Goal: Task Accomplishment & Management: Complete application form

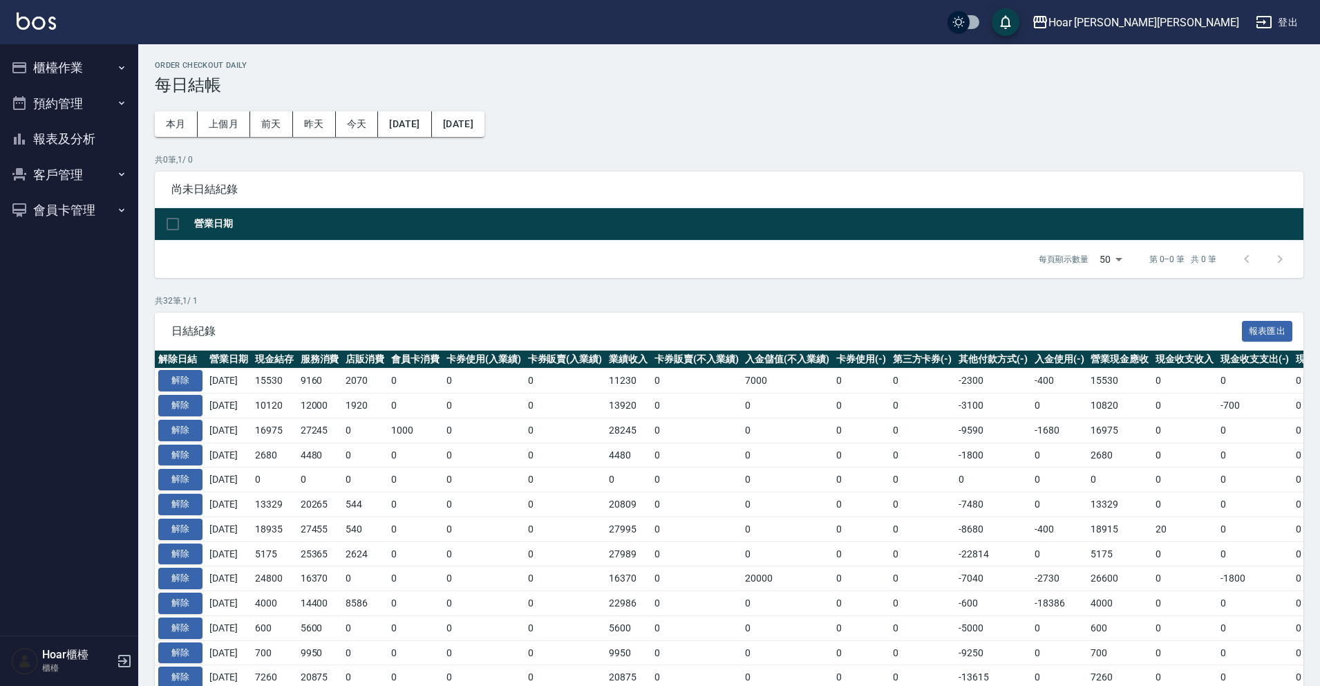
click at [76, 73] on button "櫃檯作業" at bounding box center [69, 68] width 127 height 36
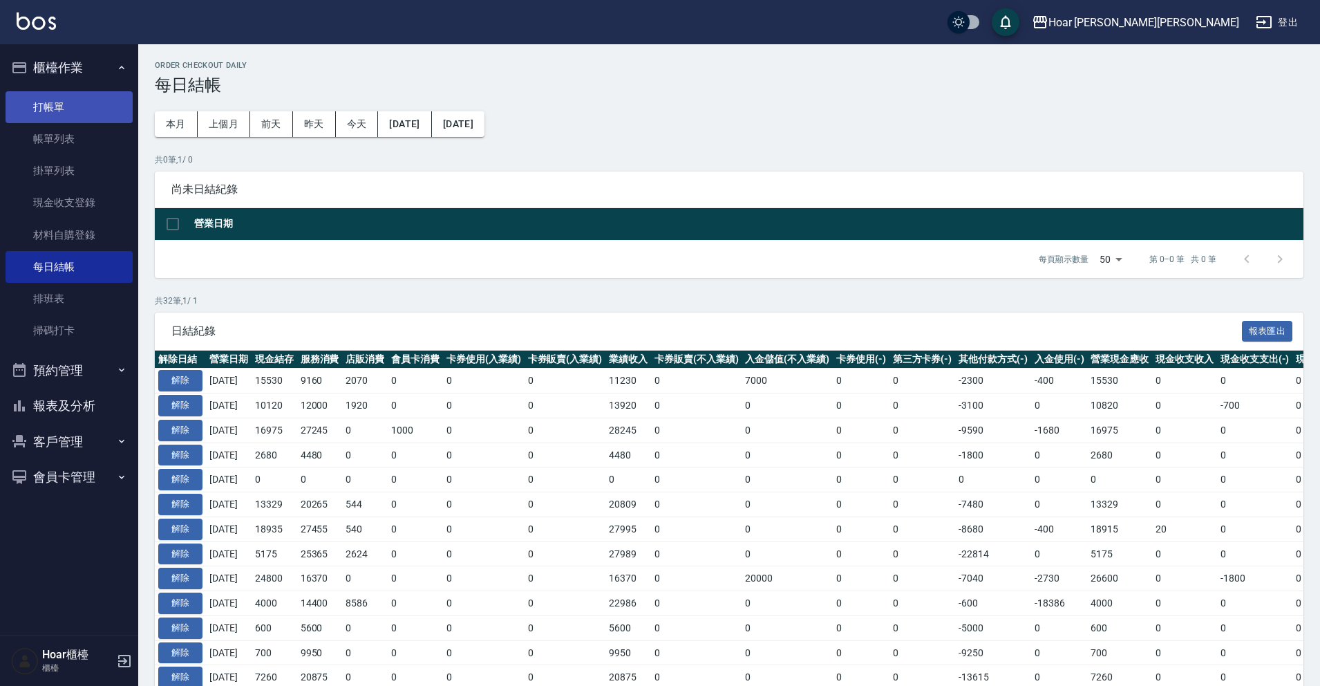
click at [84, 115] on link "打帳單" at bounding box center [69, 107] width 127 height 32
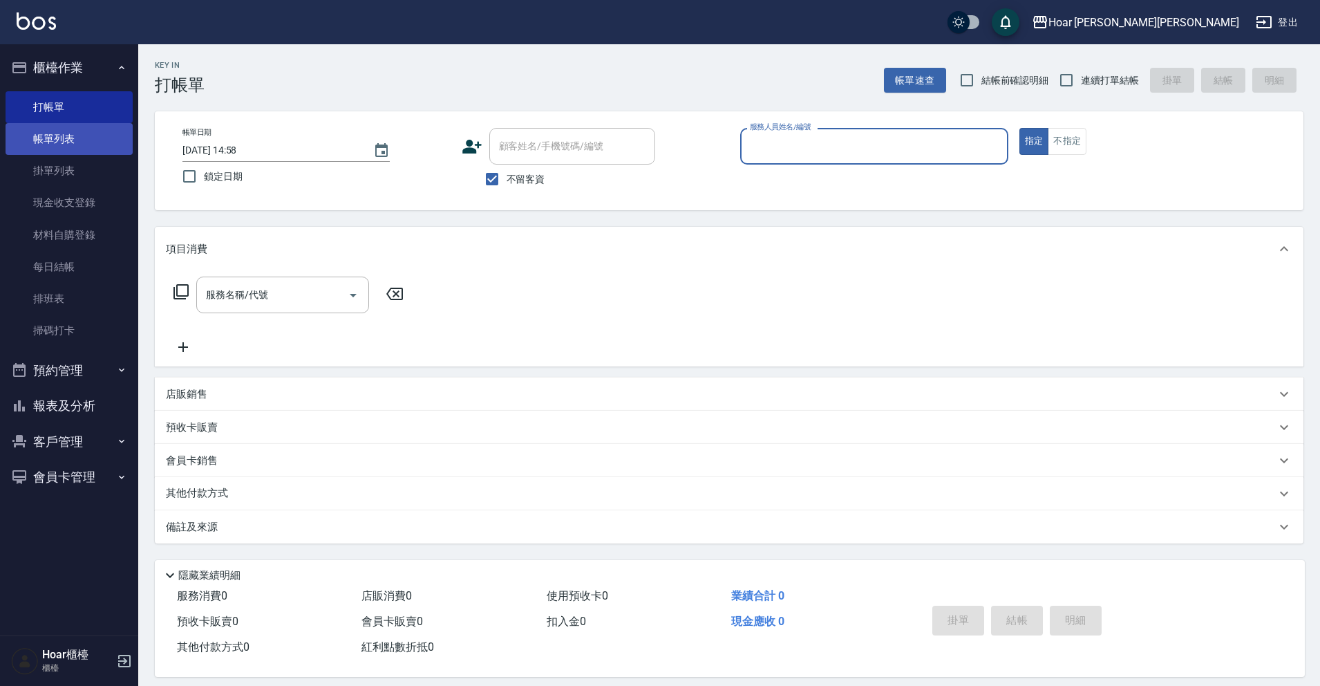
click at [91, 135] on link "帳單列表" at bounding box center [69, 139] width 127 height 32
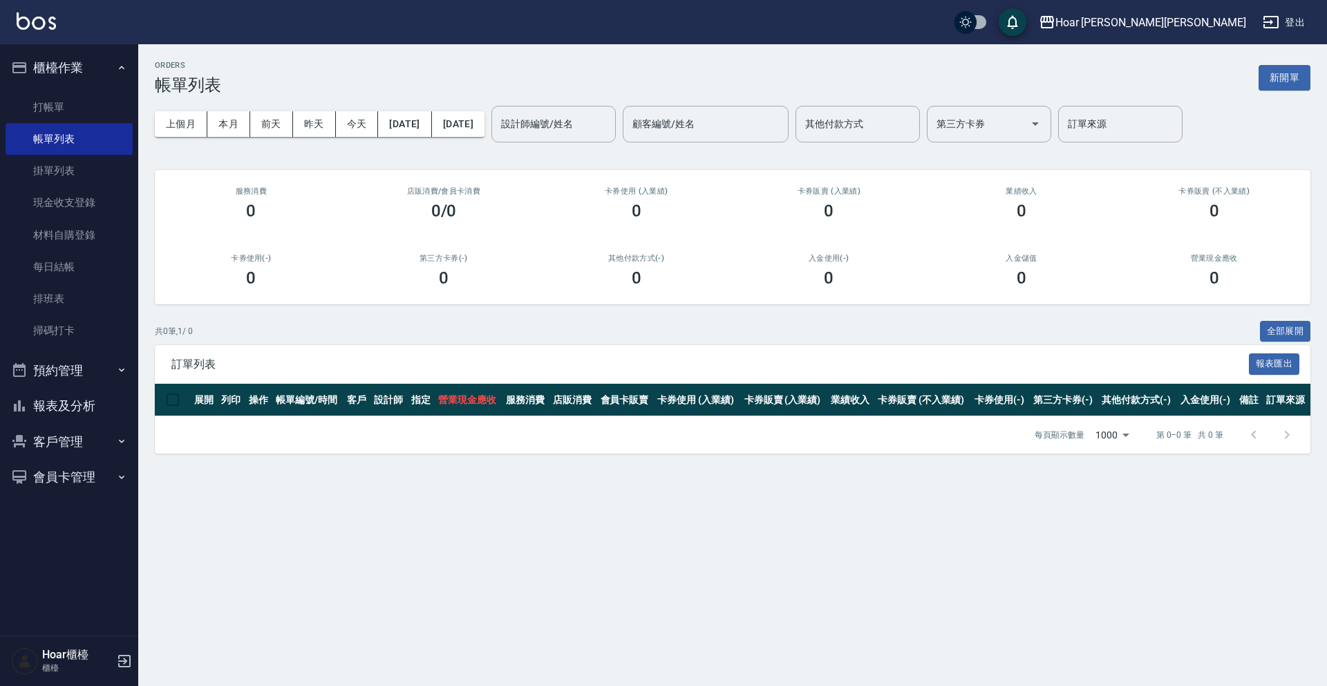
click at [63, 446] on button "客戶管理" at bounding box center [69, 442] width 127 height 36
drag, startPoint x: 69, startPoint y: 483, endPoint x: 76, endPoint y: 486, distance: 7.4
click at [70, 484] on link "客戶列表" at bounding box center [69, 480] width 127 height 32
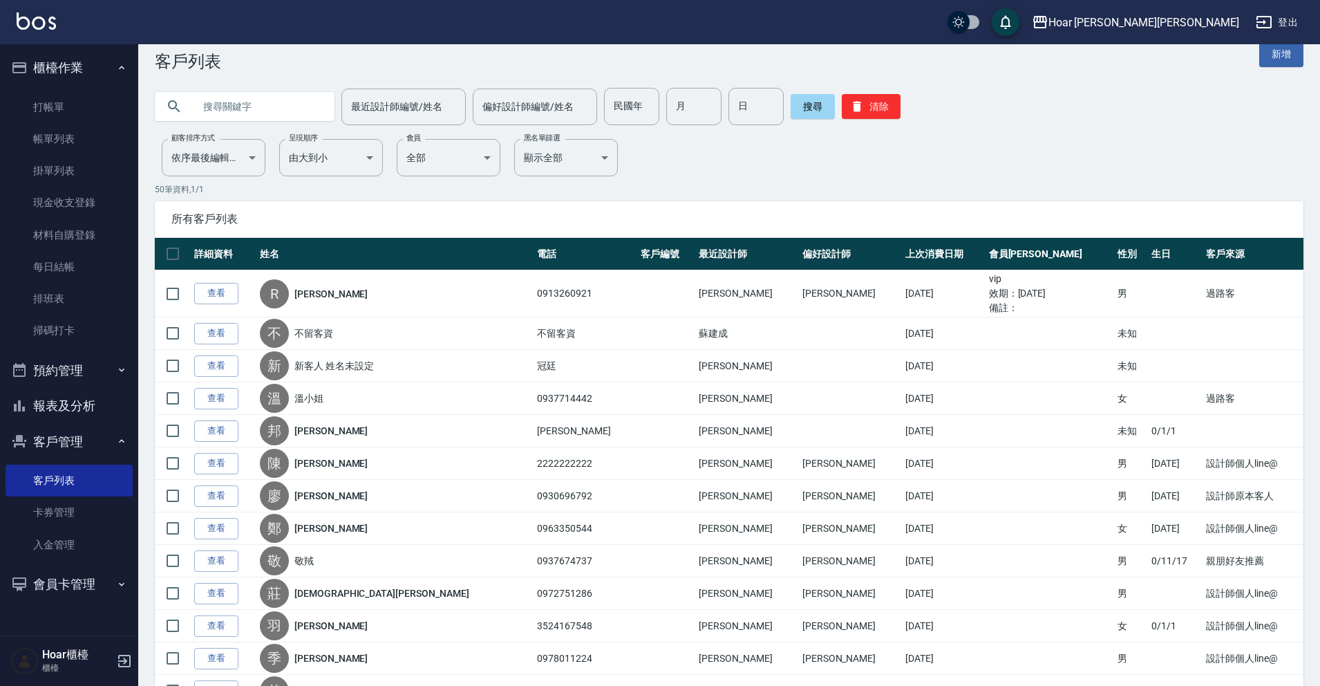
scroll to position [26, 0]
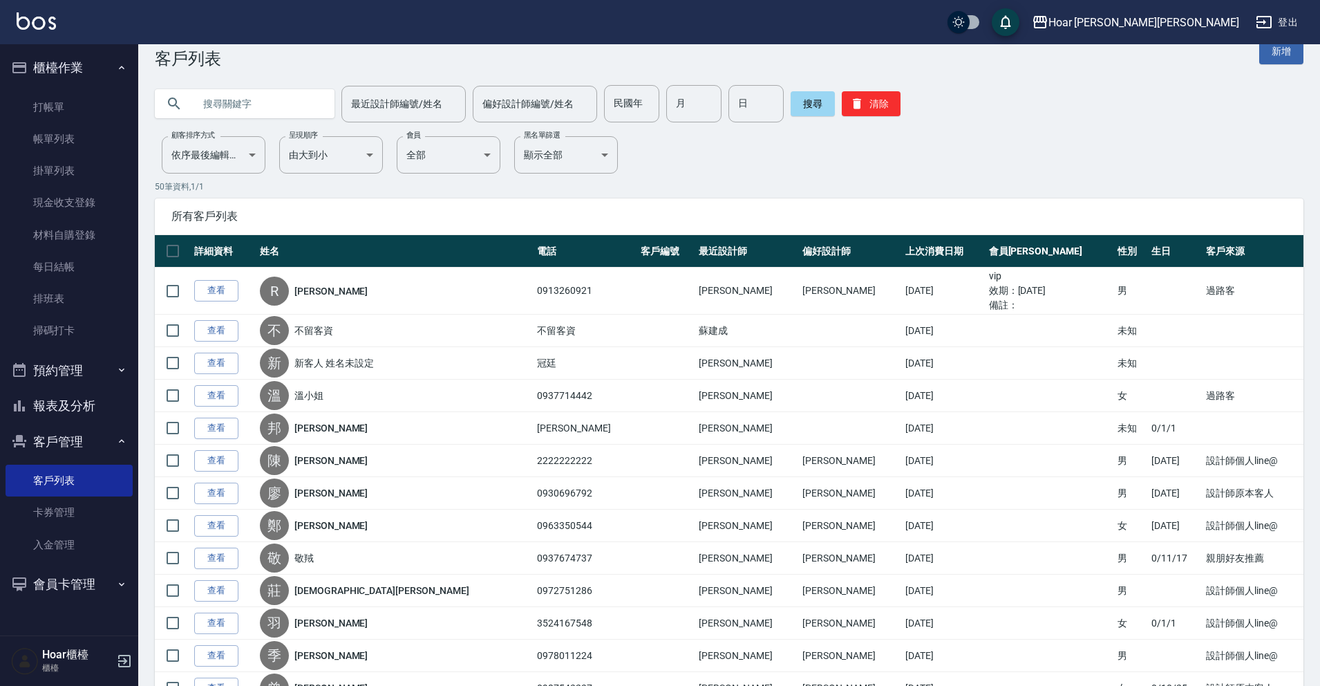
drag, startPoint x: 1297, startPoint y: 53, endPoint x: 1305, endPoint y: 50, distance: 8.5
click at [1266, 50] on link "新增" at bounding box center [1281, 52] width 44 height 26
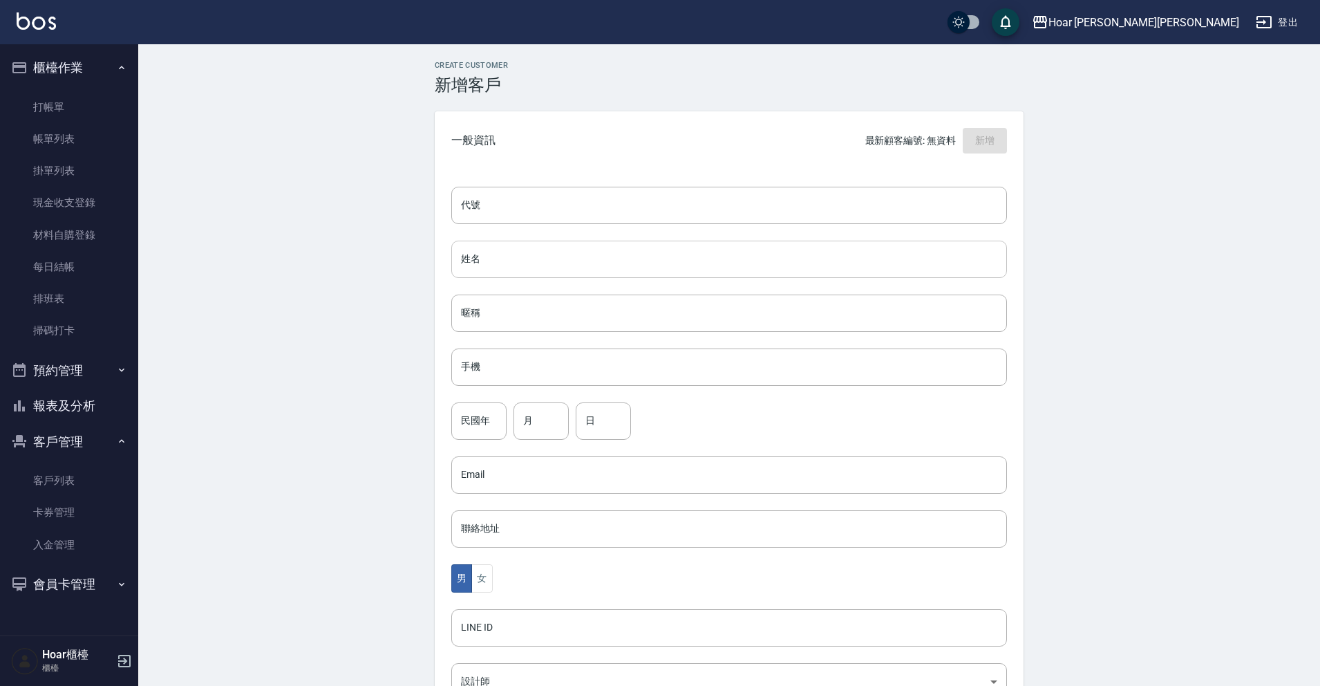
click at [536, 264] on input "姓名" at bounding box center [729, 259] width 556 height 37
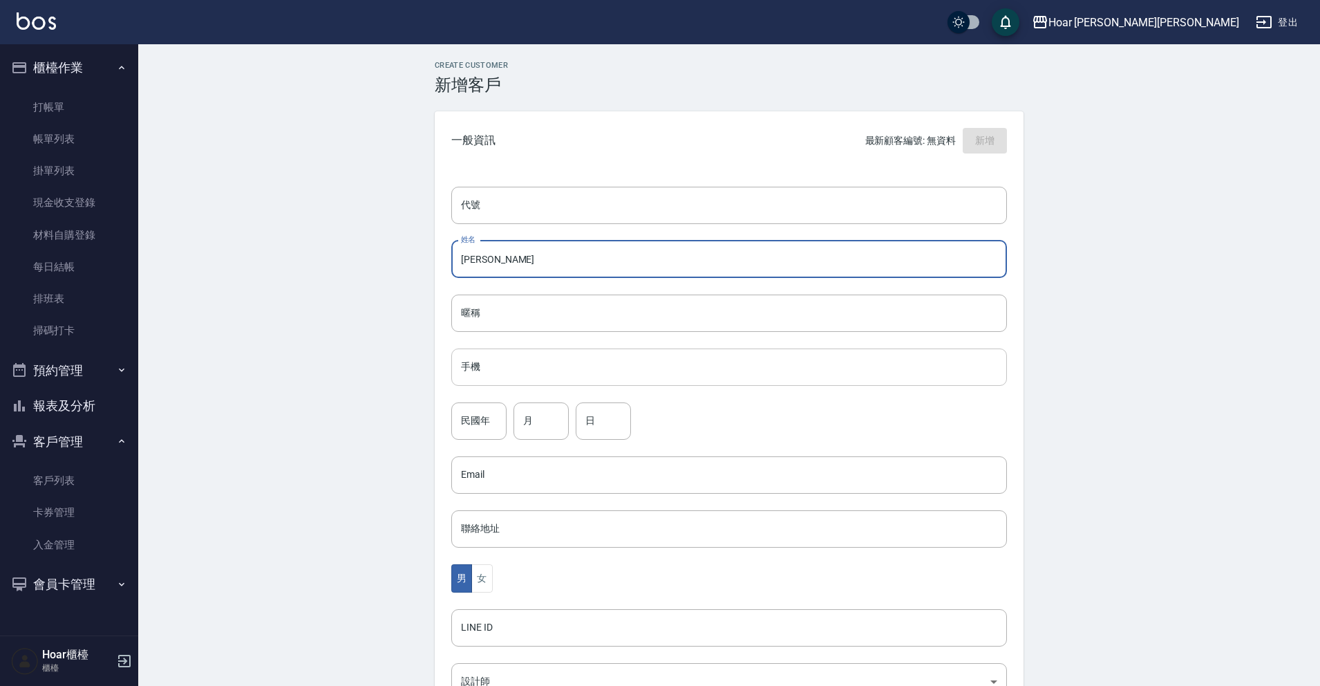
type input "郭姿佑"
click at [529, 362] on input "手機" at bounding box center [729, 366] width 556 height 37
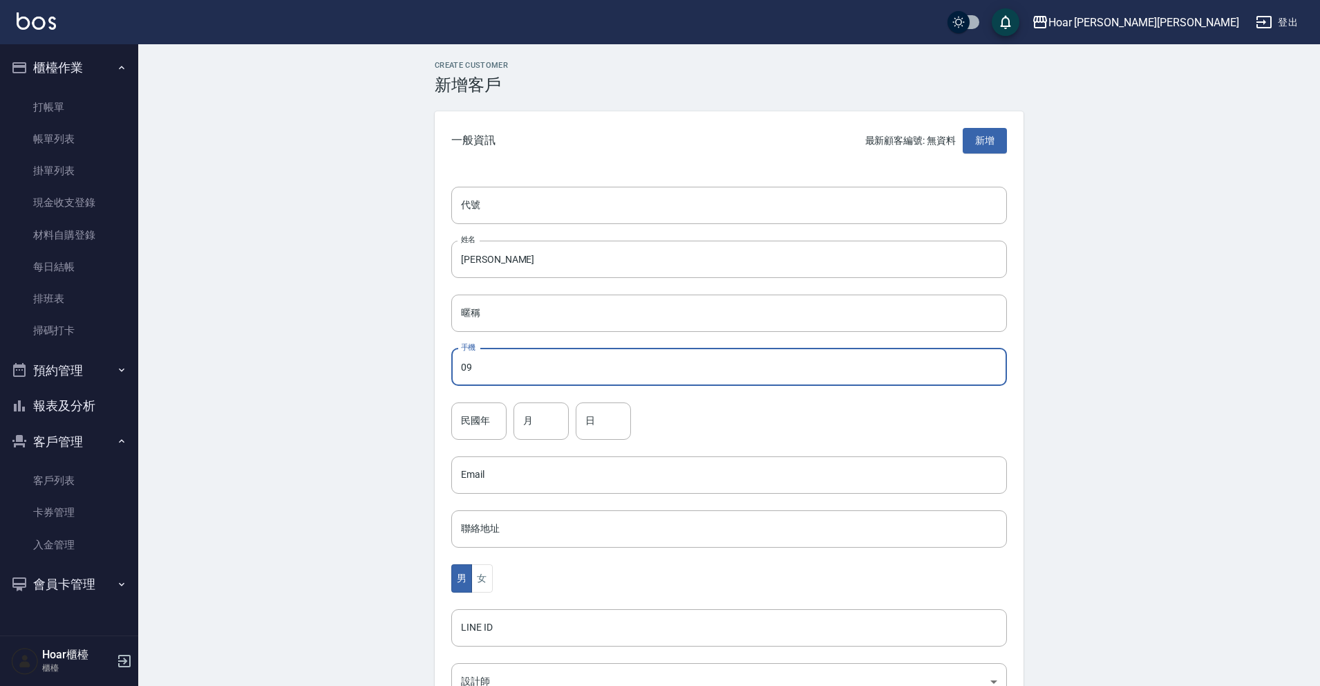
click at [560, 368] on input "09" at bounding box center [729, 366] width 556 height 37
type input "0970291705"
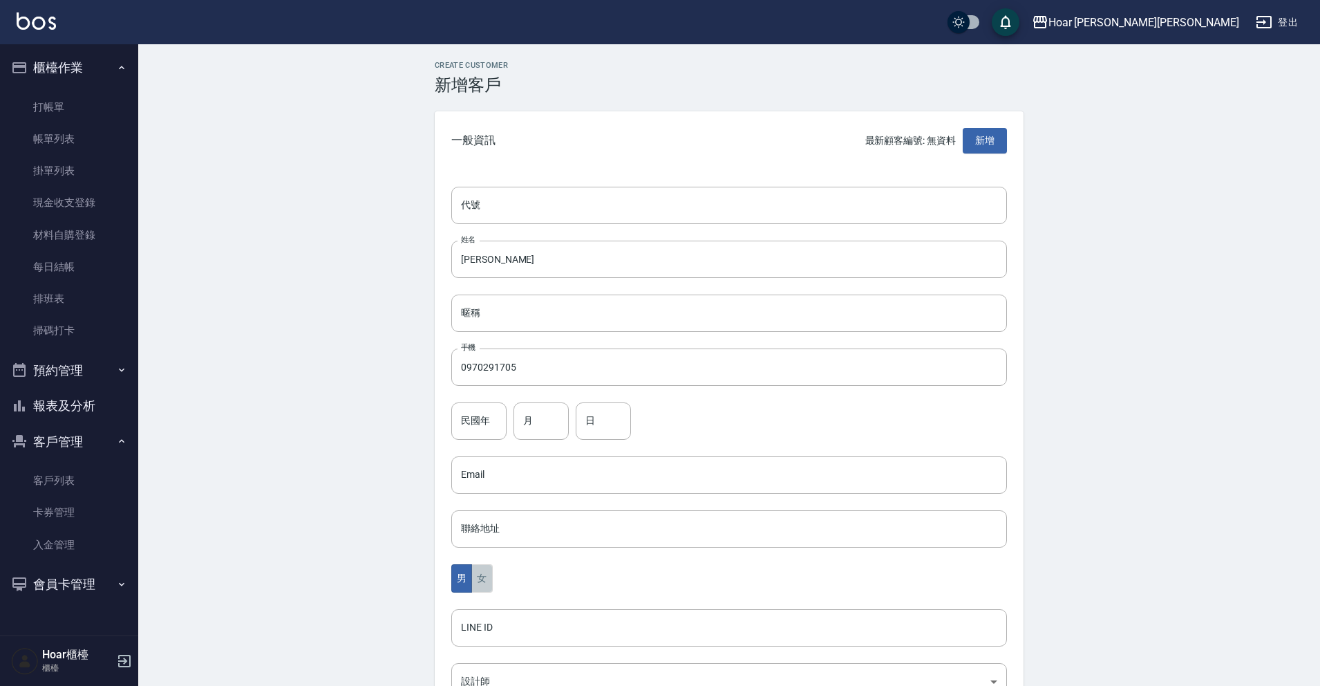
click at [491, 565] on button "女" at bounding box center [481, 578] width 21 height 28
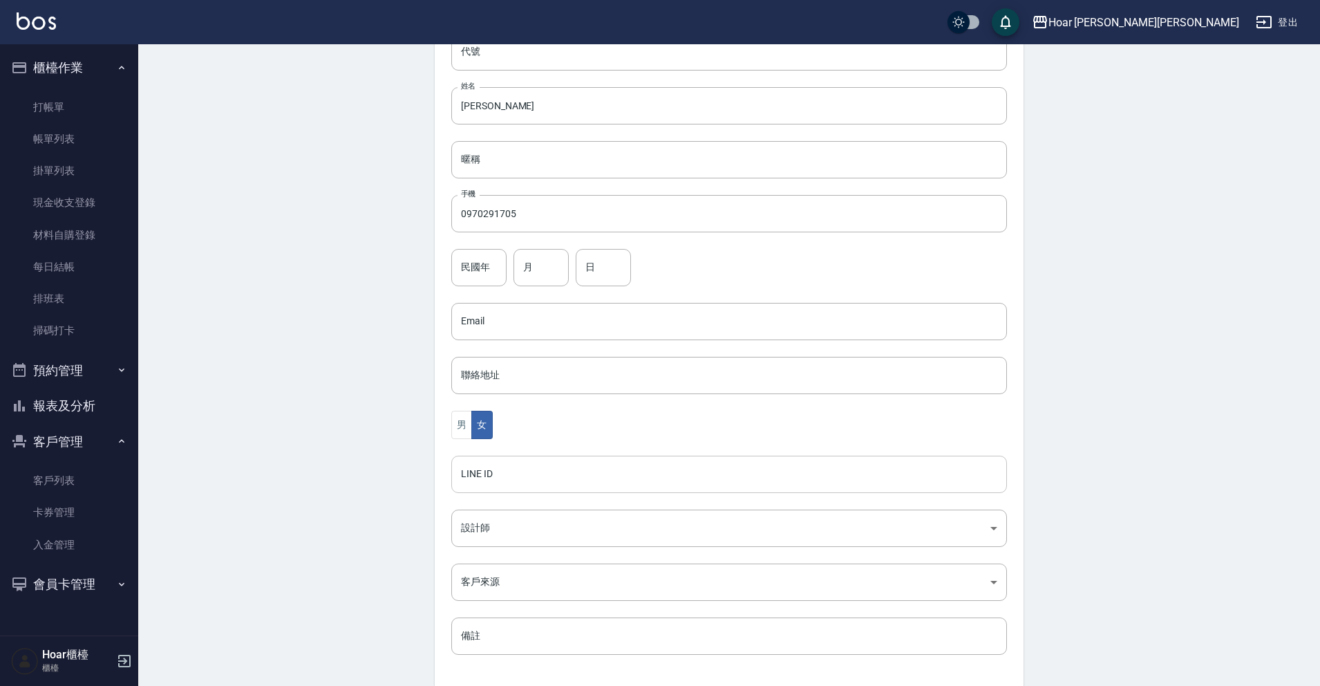
scroll to position [171, 0]
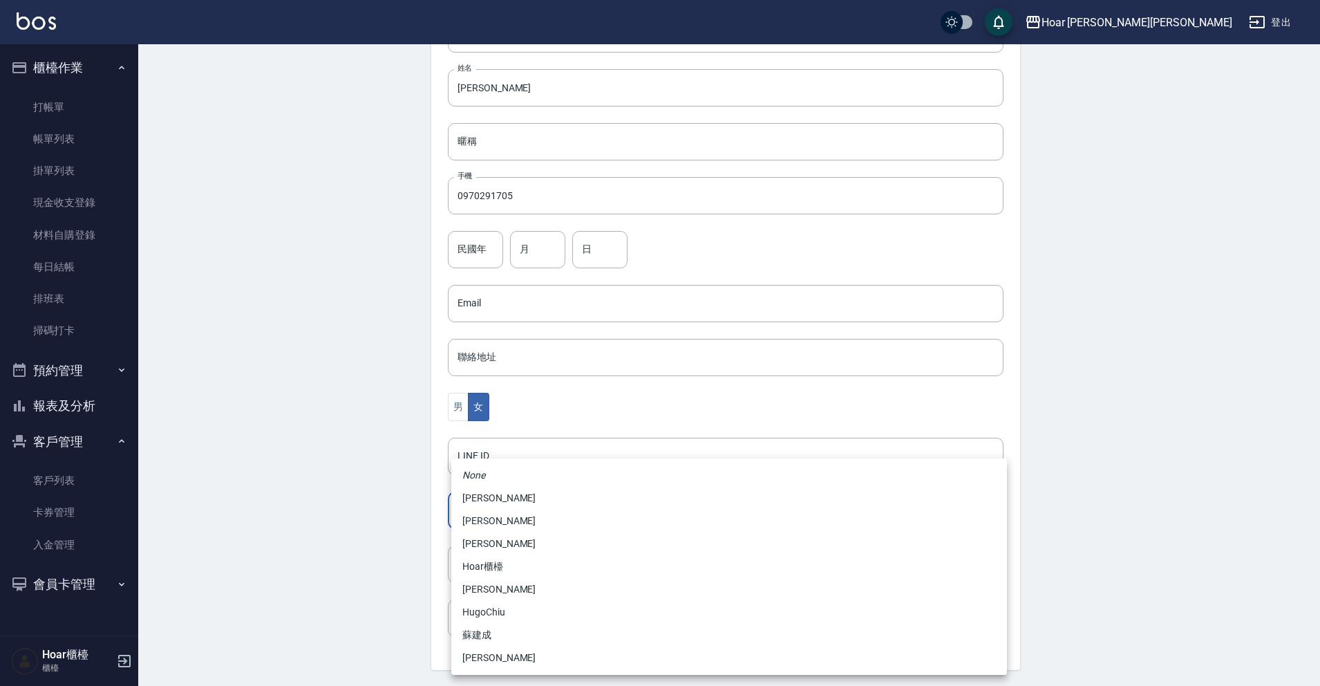
click at [507, 506] on body "Hoar 霍爾沙龍 登出 櫃檯作業 打帳單 帳單列表 掛單列表 現金收支登錄 材料自購登錄 每日結帳 排班表 掃碼打卡 預約管理 預約管理 單日預約紀錄 單週…" at bounding box center [660, 279] width 1320 height 900
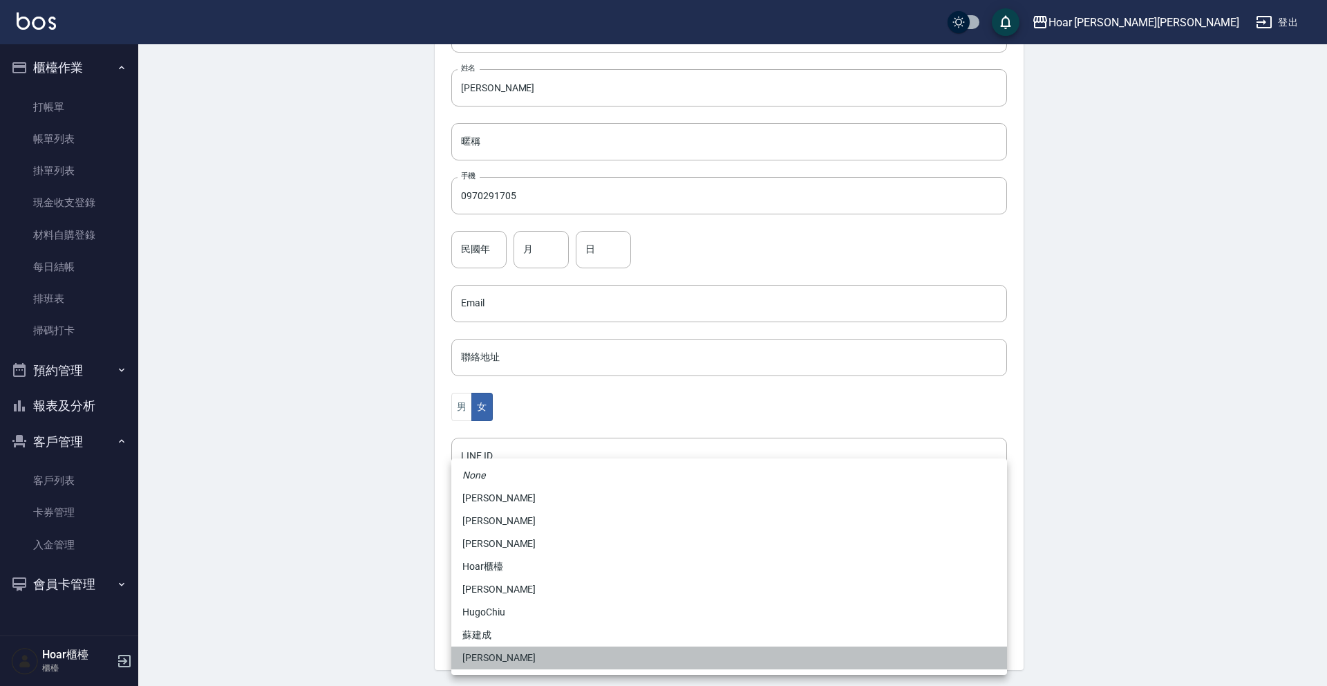
click at [509, 667] on li "黃紹閔" at bounding box center [729, 657] width 556 height 23
type input "ca54d0d9-00fe-490f-ba6a-72a5339bf885"
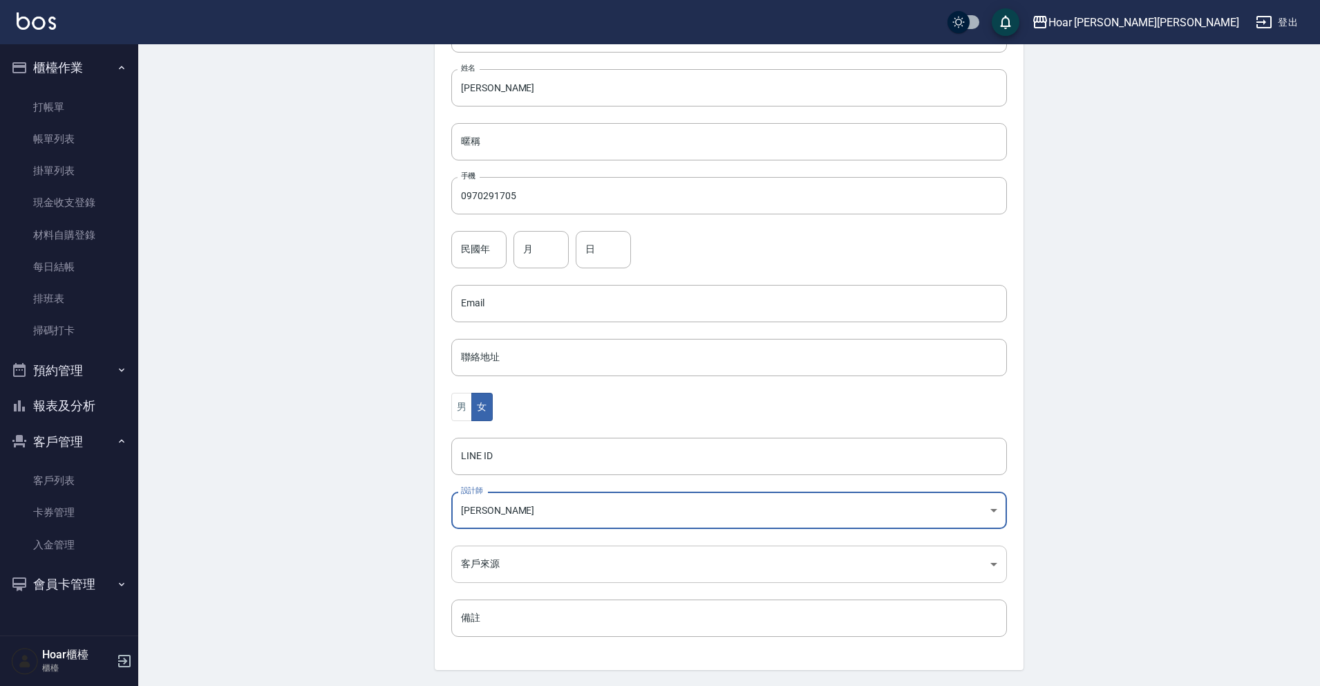
scroll to position [170, 0]
click at [529, 560] on body "Hoar 霍爾沙龍 登出 櫃檯作業 打帳單 帳單列表 掛單列表 現金收支登錄 材料自購登錄 每日結帳 排班表 掃碼打卡 預約管理 預約管理 單日預約紀錄 單週…" at bounding box center [660, 280] width 1320 height 900
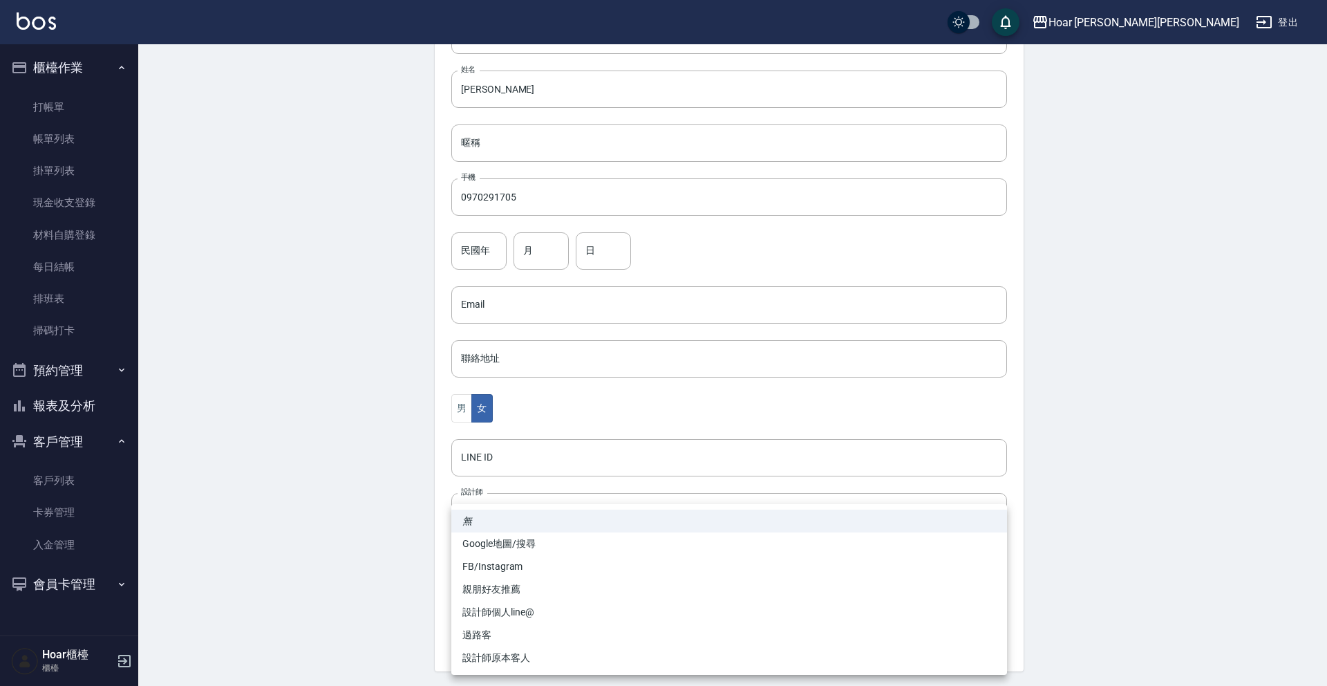
click at [521, 558] on li "FB/Instagram" at bounding box center [729, 566] width 556 height 23
type input "FB/Instagram"
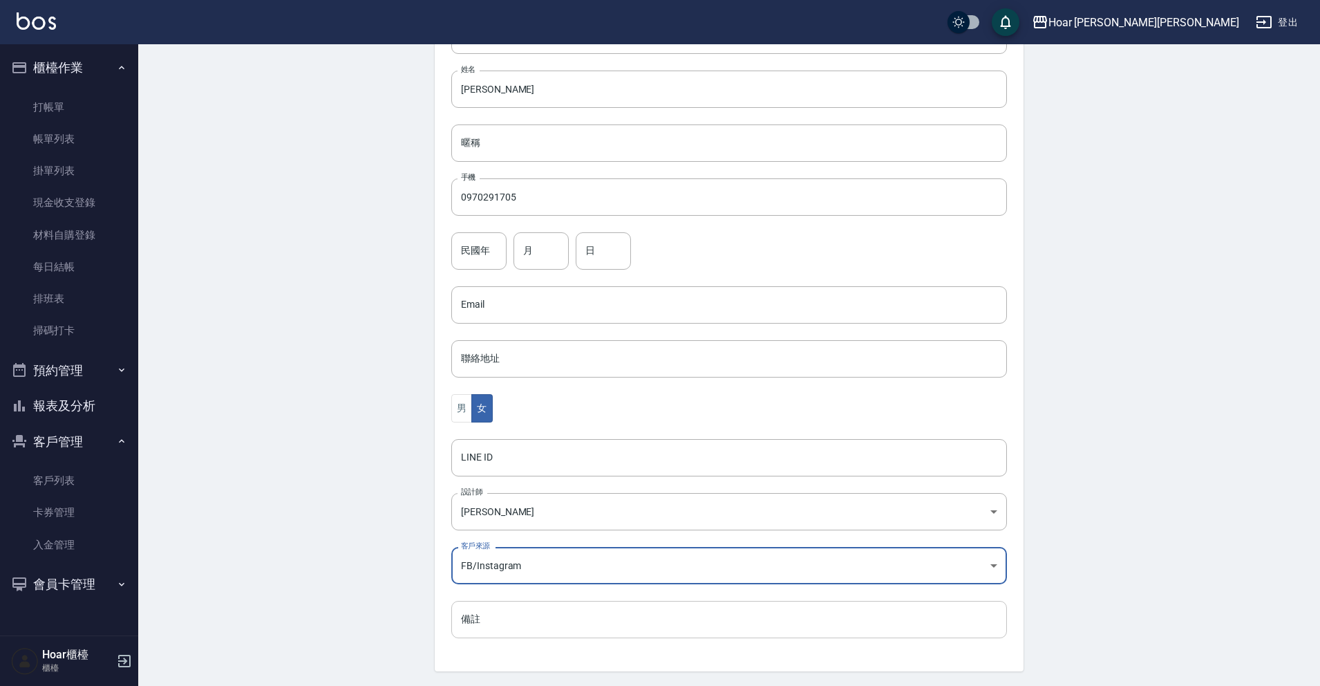
scroll to position [214, 0]
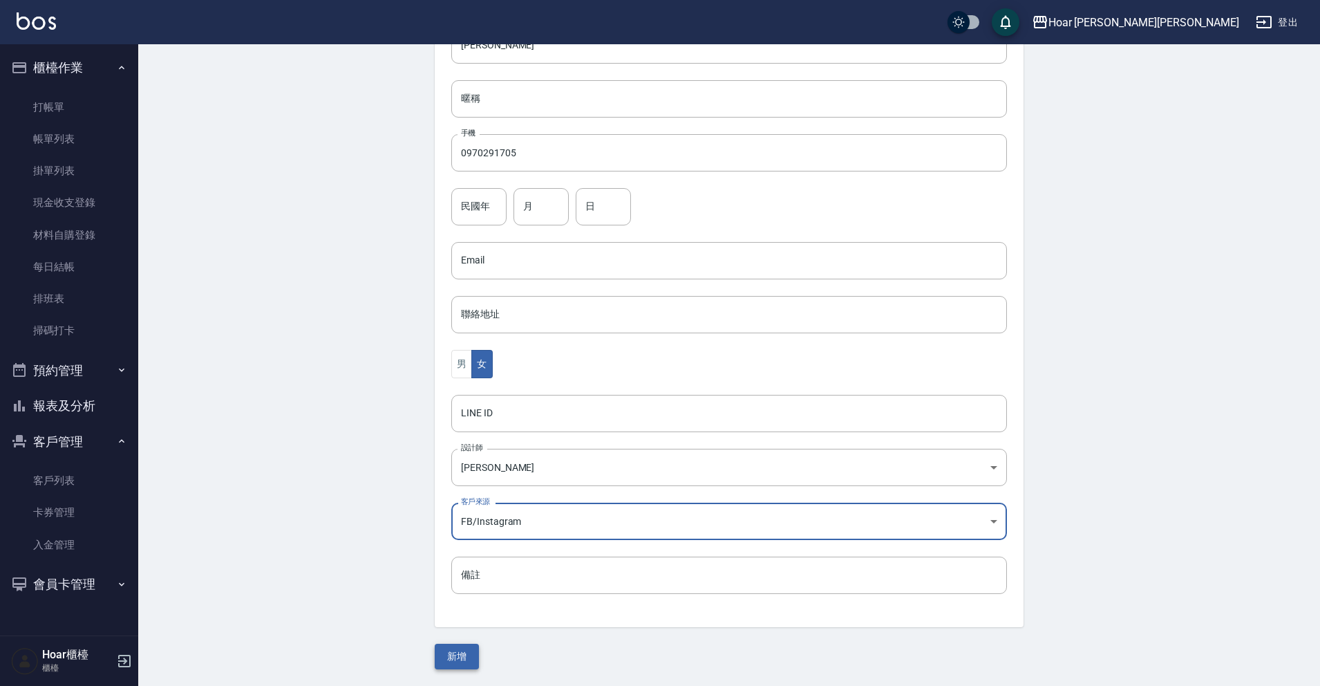
click at [466, 653] on button "新增" at bounding box center [457, 656] width 44 height 26
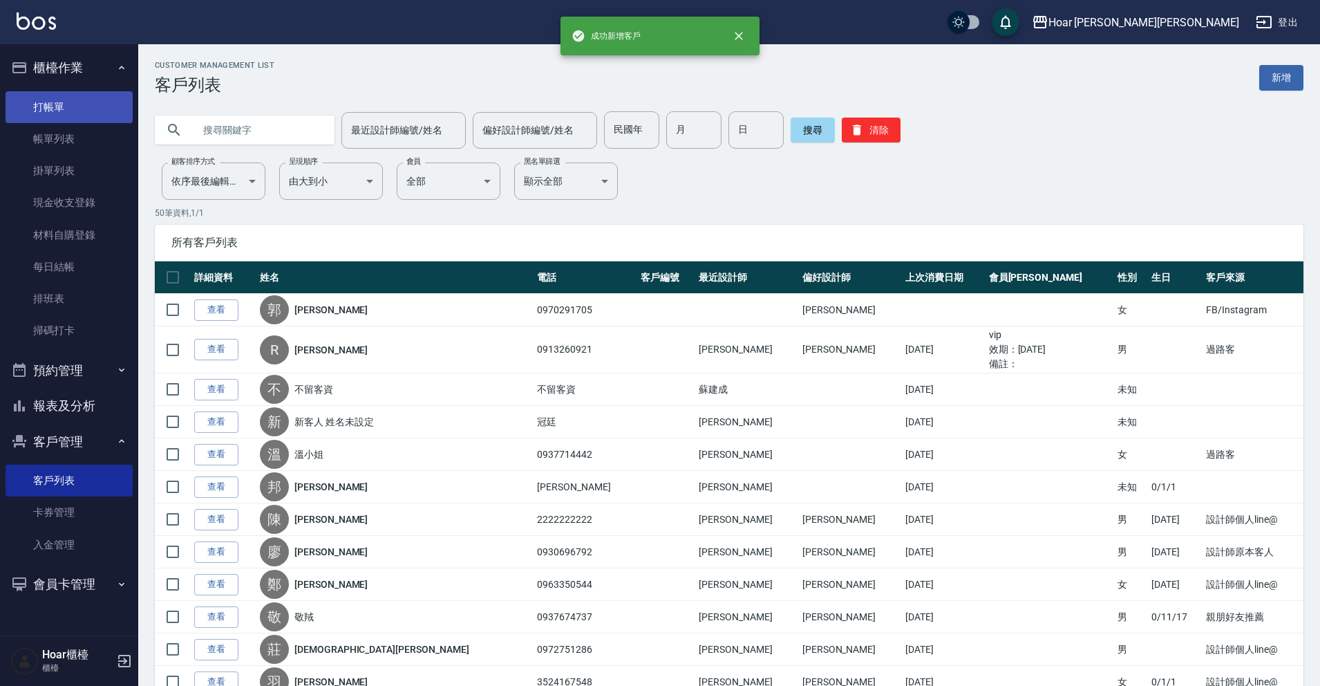
click at [32, 95] on link "打帳單" at bounding box center [69, 107] width 127 height 32
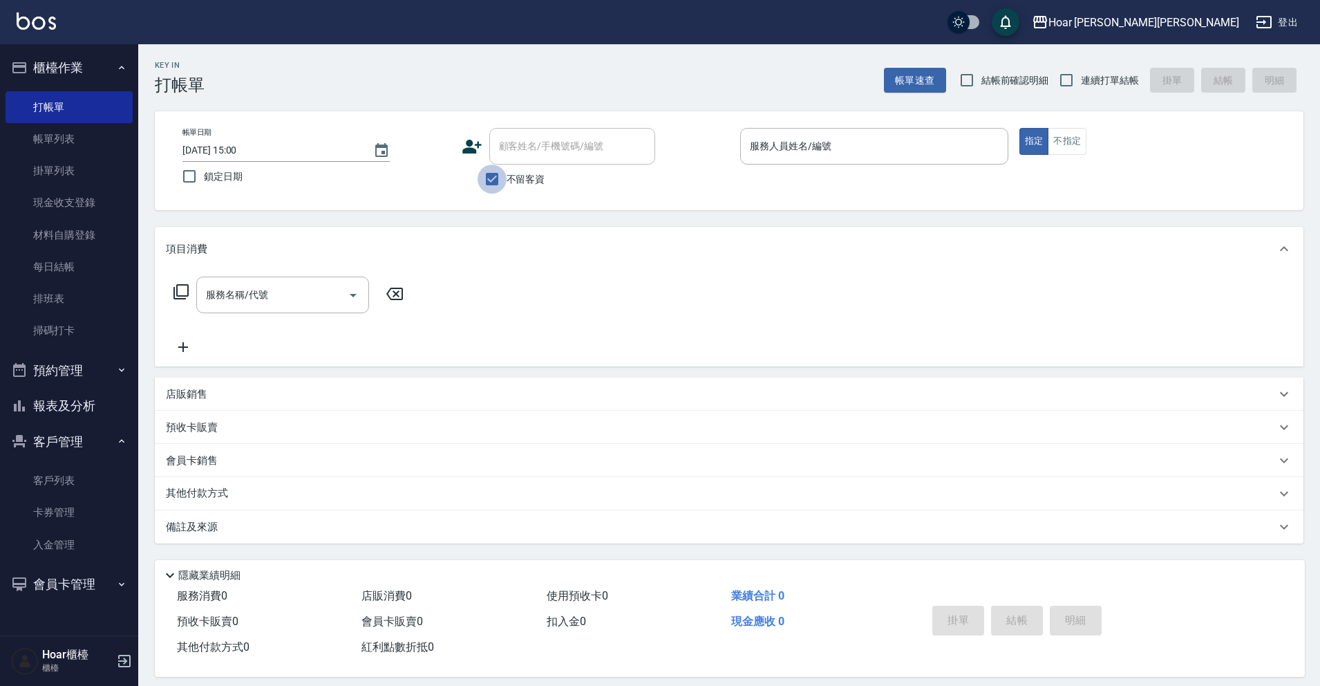
click at [501, 178] on input "不留客資" at bounding box center [492, 178] width 29 height 29
checkbox input "false"
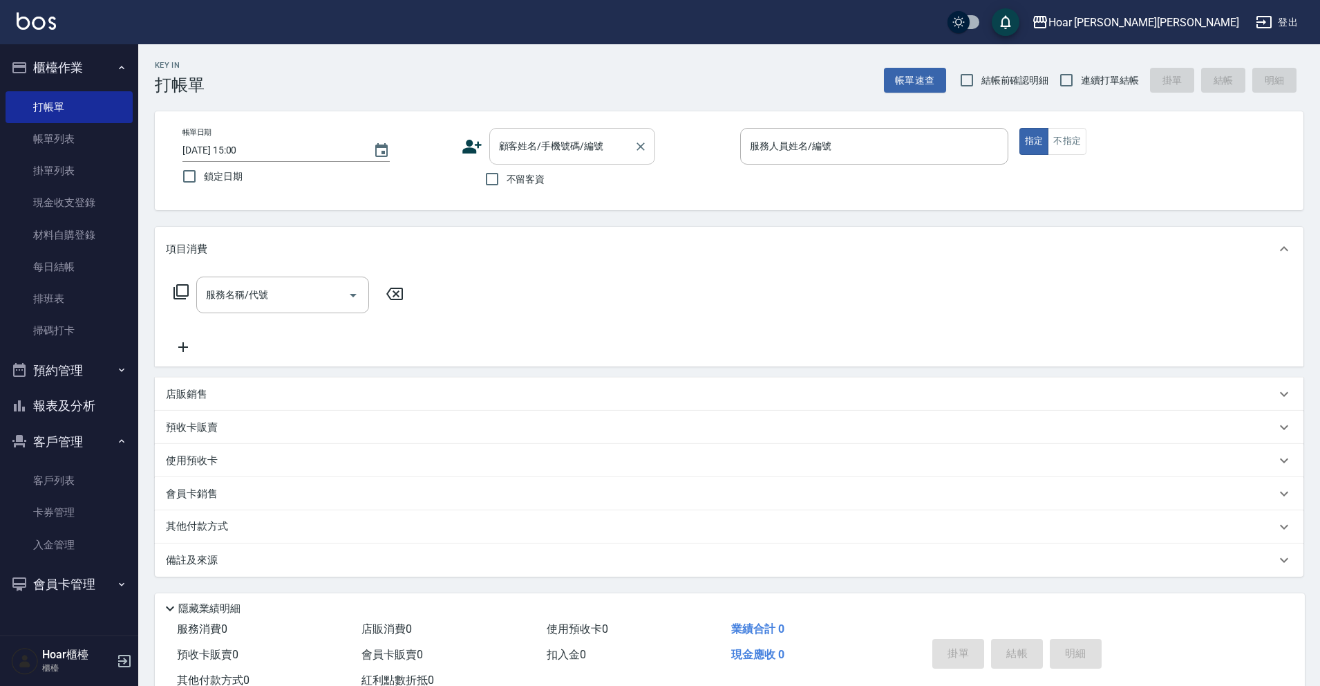
drag, startPoint x: 549, startPoint y: 124, endPoint x: 558, endPoint y: 132, distance: 11.7
click at [549, 124] on div "帳單日期 2025/09/06 15:00 鎖定日期 顧客姓名/手機號碼/編號 顧客姓名/手機號碼/編號 不留客資 服務人員姓名/編號 服務人員姓名/編號 指…" at bounding box center [729, 160] width 1149 height 99
click at [560, 142] on input "顧客姓名/手機號碼/編號" at bounding box center [562, 146] width 133 height 24
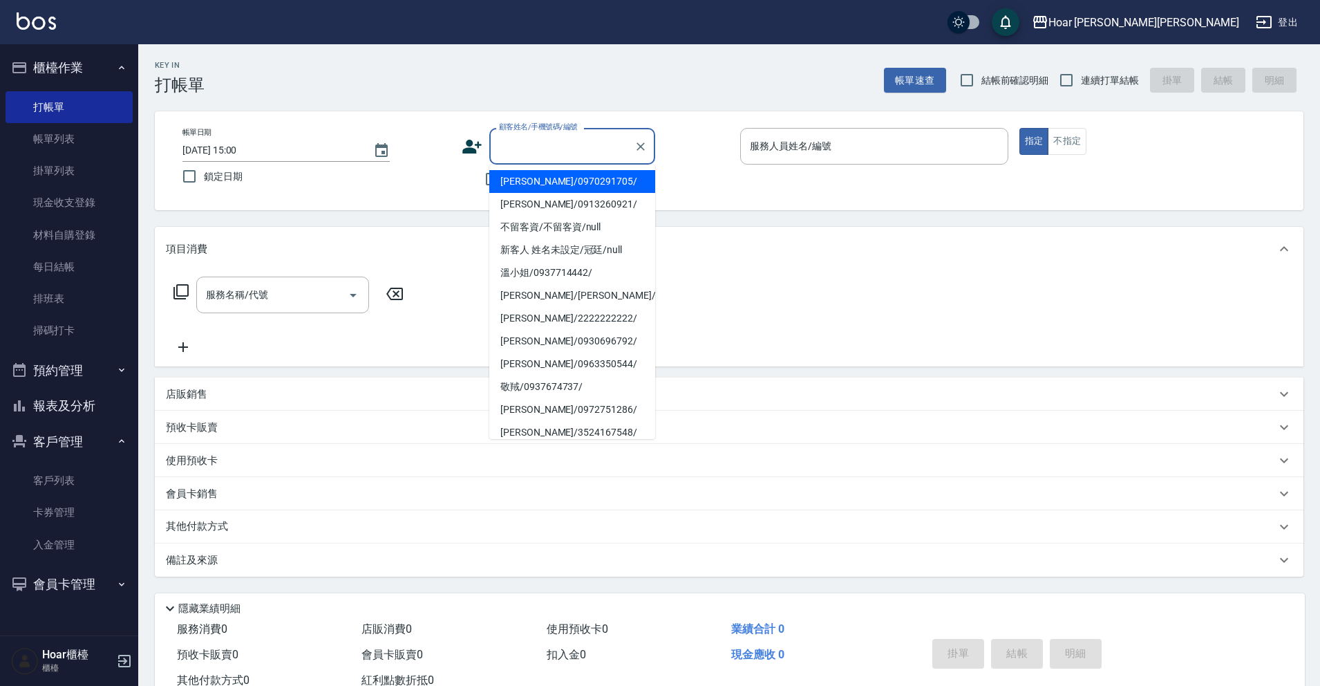
drag, startPoint x: 630, startPoint y: 175, endPoint x: 650, endPoint y: 174, distance: 20.1
click at [630, 175] on li "郭姿佑/0970291705/" at bounding box center [572, 181] width 166 height 23
type input "郭姿佑/0970291705/"
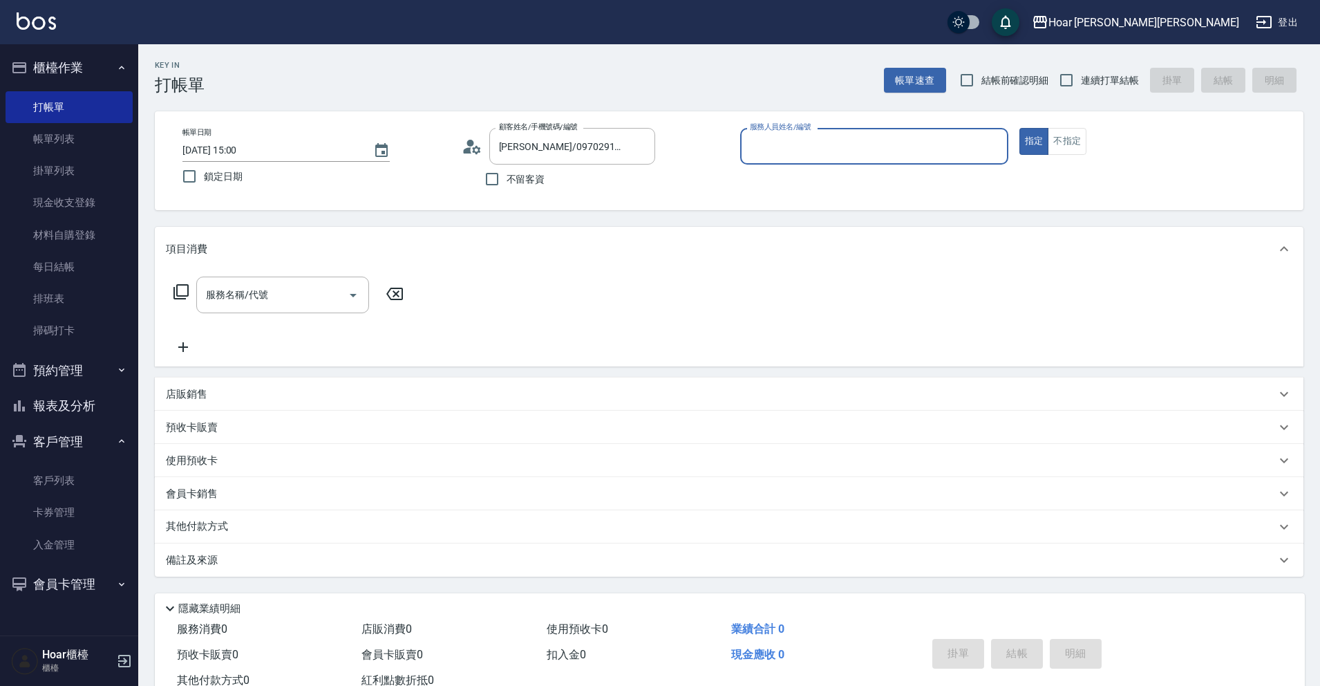
type input "Shami-3"
click at [297, 309] on div "服務名稱/代號" at bounding box center [282, 294] width 173 height 37
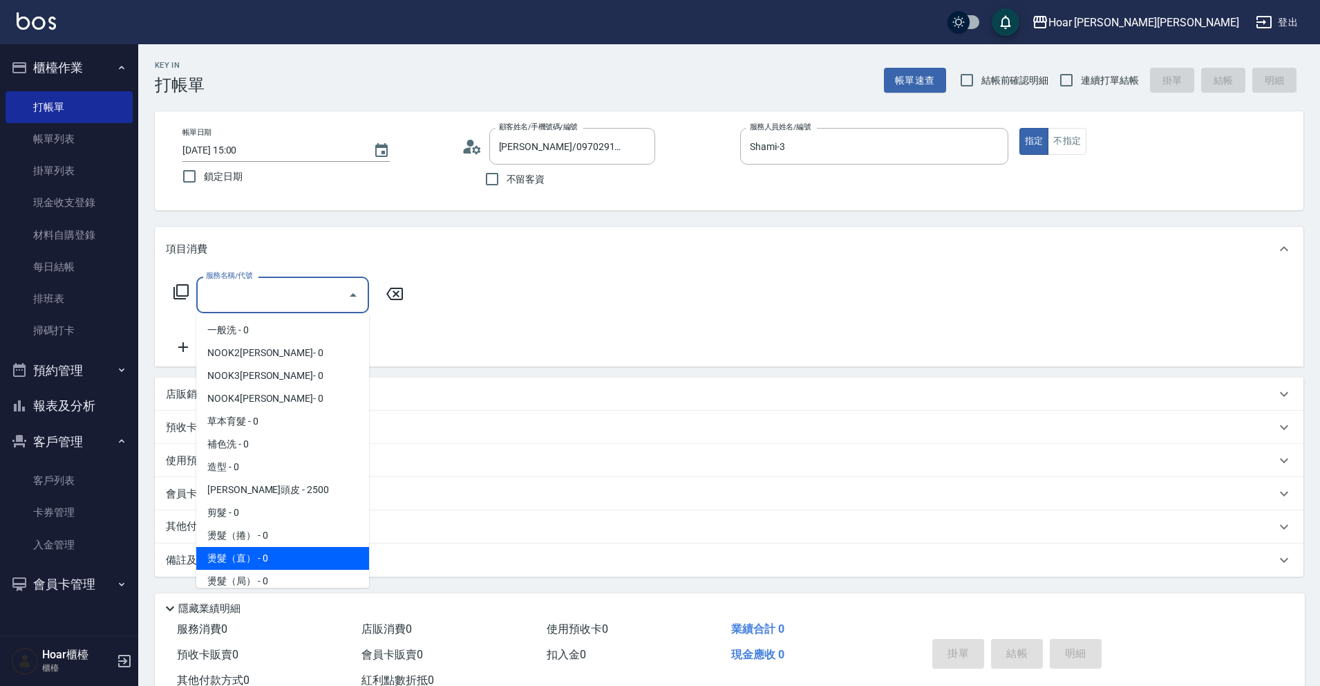
click at [304, 547] on span "燙髮（直） - 0" at bounding box center [282, 558] width 173 height 23
type input "燙髮（直）(302)"
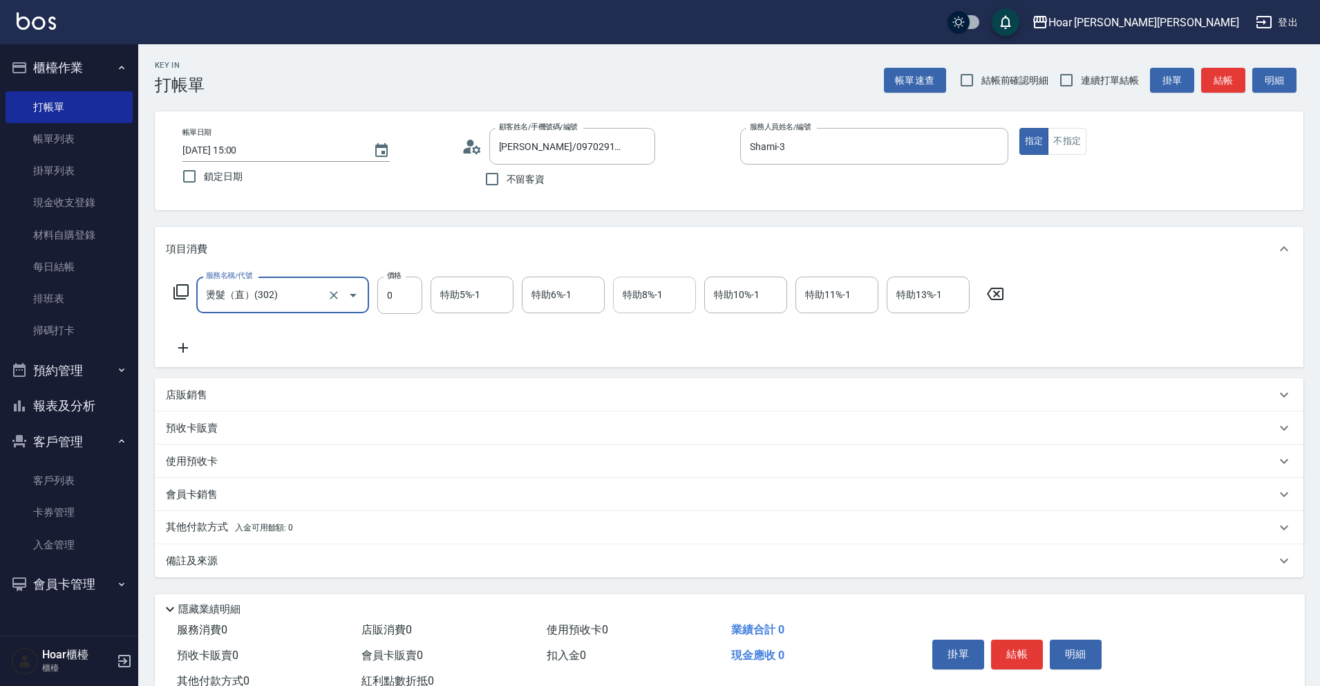
click at [645, 309] on div "特助8%-1" at bounding box center [654, 294] width 83 height 37
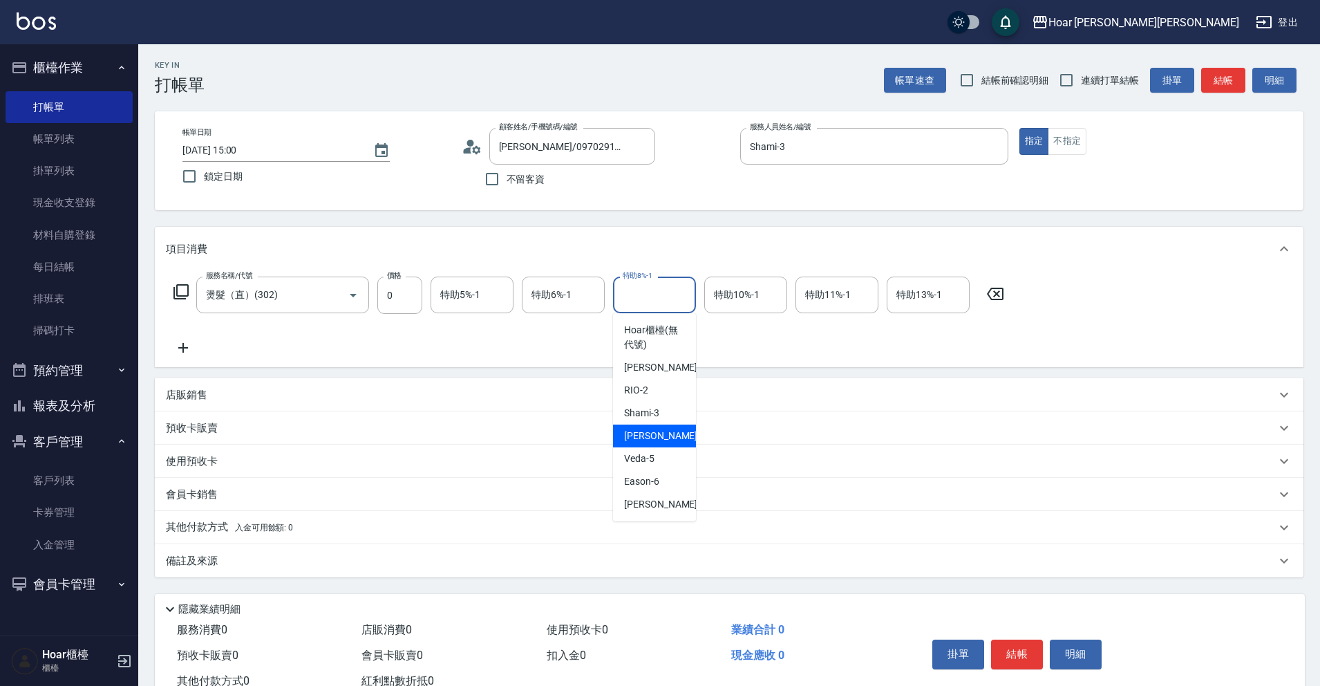
click at [641, 432] on span "Emma -4" at bounding box center [665, 435] width 82 height 15
type input "Emma-4"
click at [431, 304] on div "特助5%-1" at bounding box center [472, 294] width 83 height 37
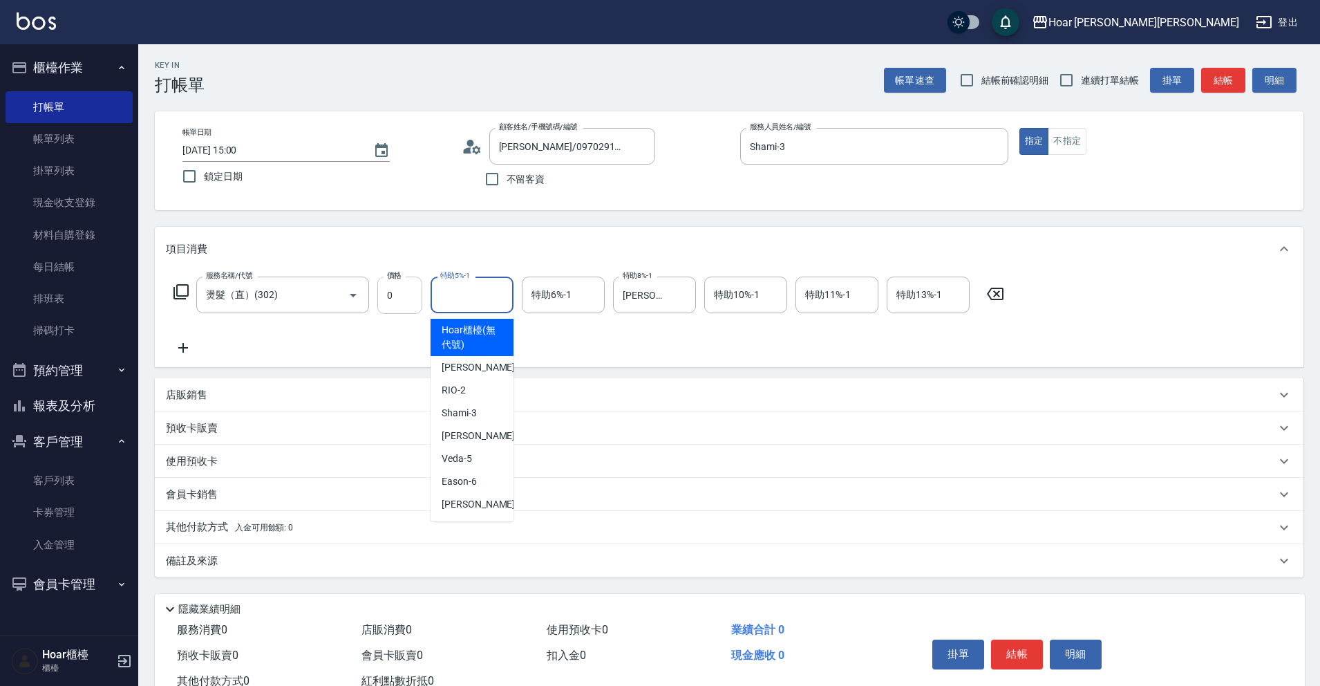
click at [395, 299] on input "0" at bounding box center [399, 294] width 45 height 37
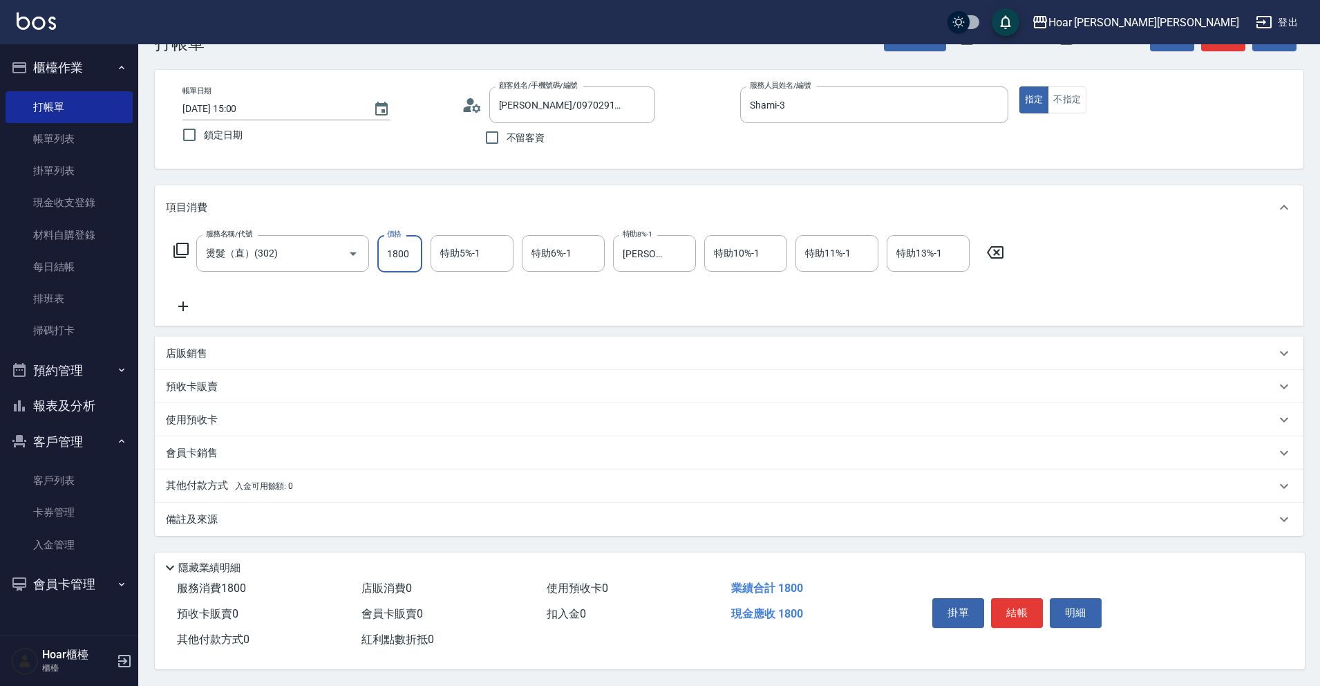
scroll to position [48, 0]
type input "1800"
click at [1017, 606] on button "結帳" at bounding box center [1017, 612] width 52 height 29
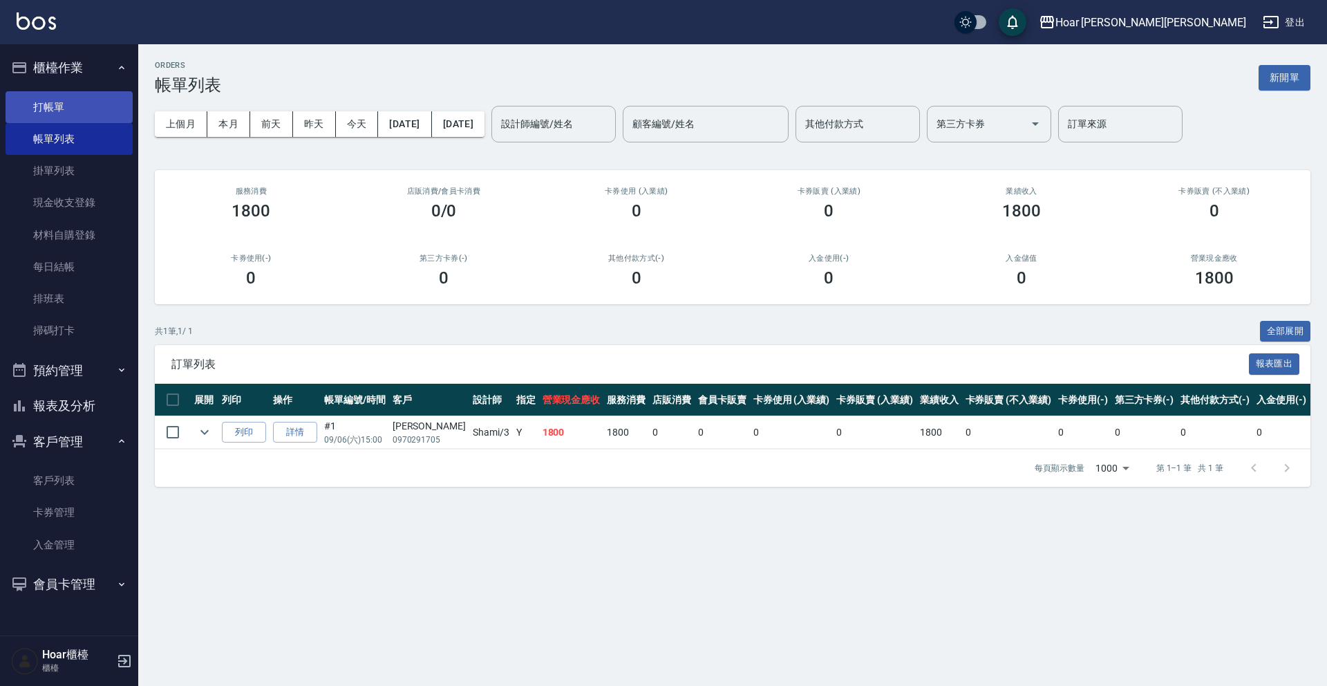
click at [68, 104] on link "打帳單" at bounding box center [69, 107] width 127 height 32
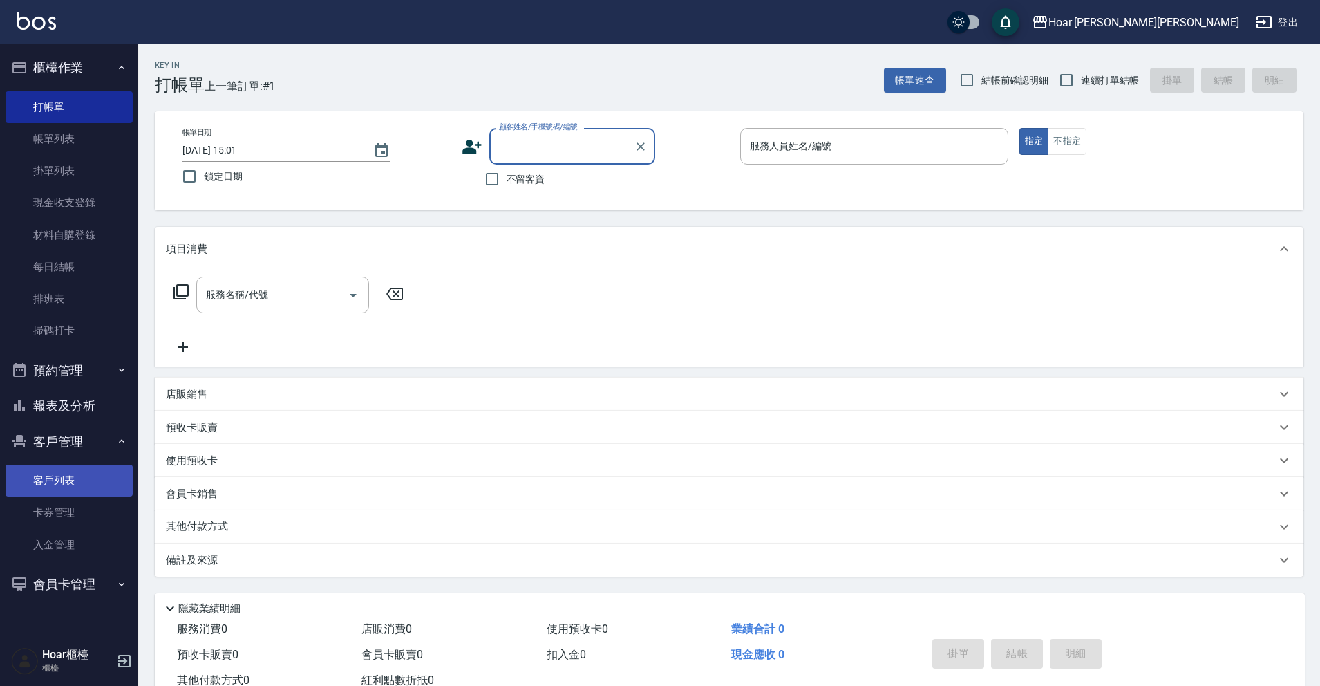
click at [102, 474] on link "客戶列表" at bounding box center [69, 480] width 127 height 32
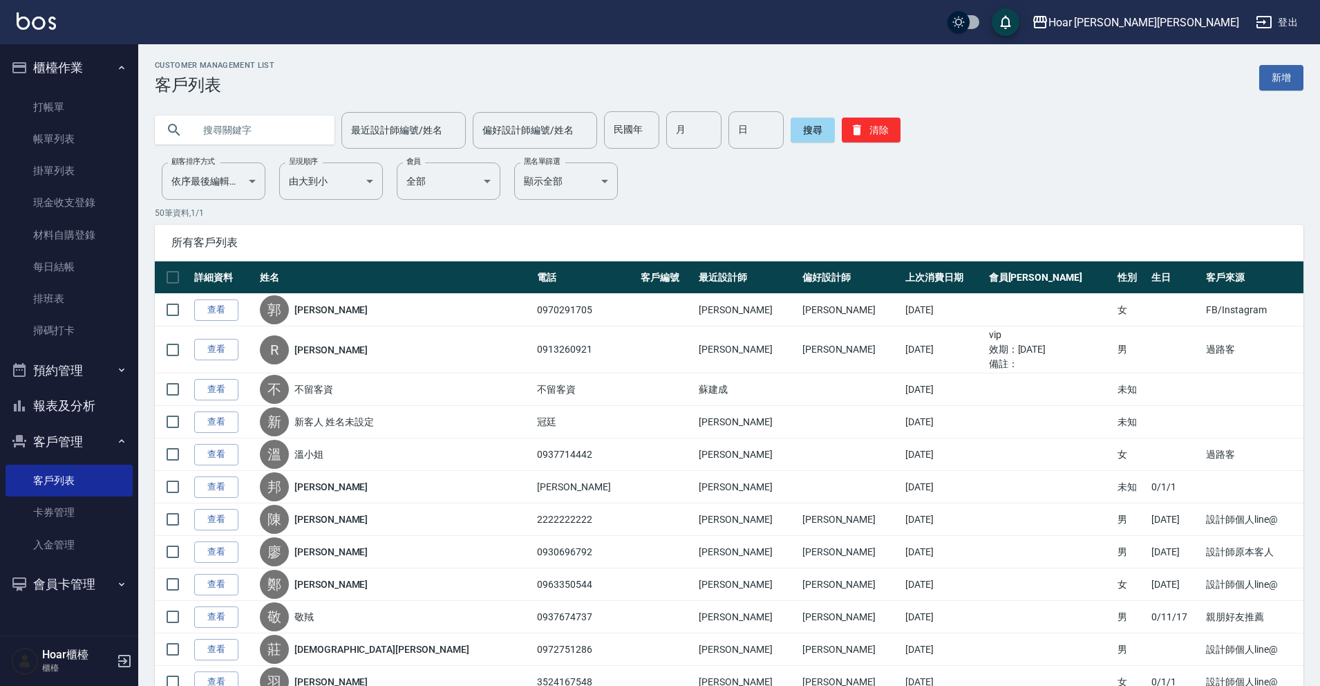
click at [287, 135] on input "text" at bounding box center [259, 129] width 130 height 37
type input "t"
type input "r"
type input "陳宥甄"
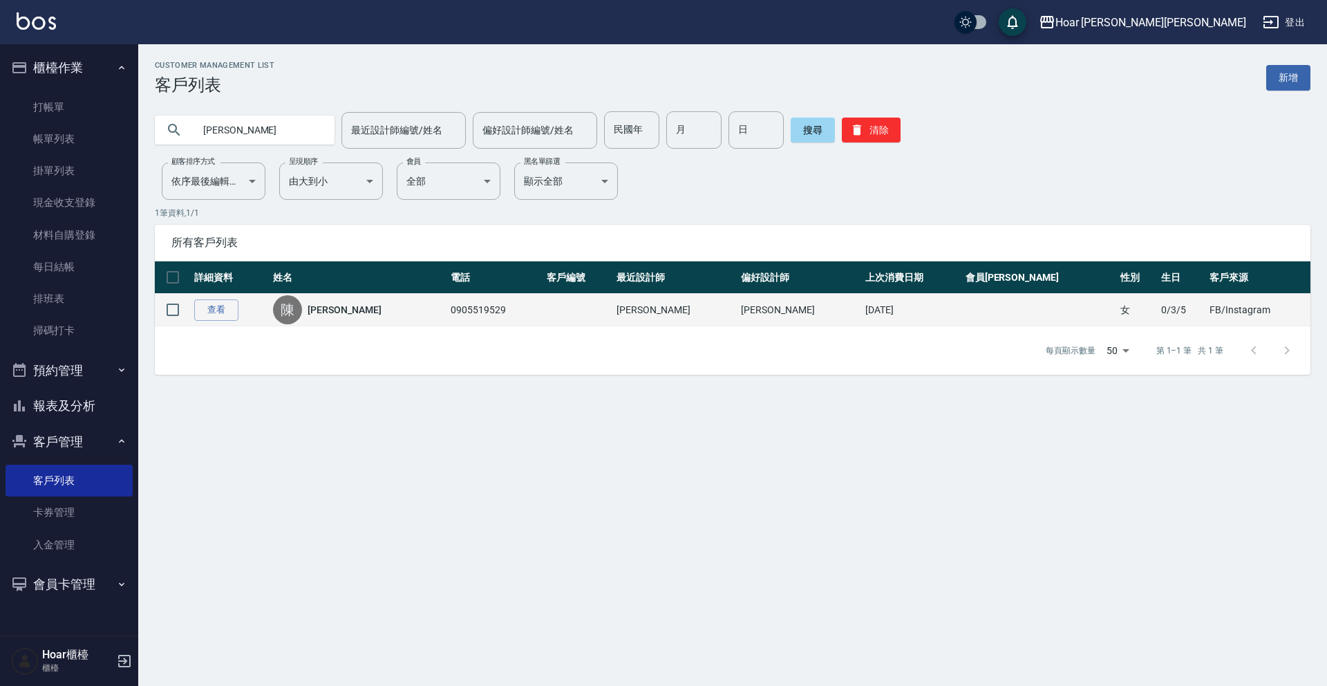
click at [302, 320] on div "陳" at bounding box center [287, 309] width 29 height 29
click at [232, 312] on link "查看" at bounding box center [216, 309] width 44 height 21
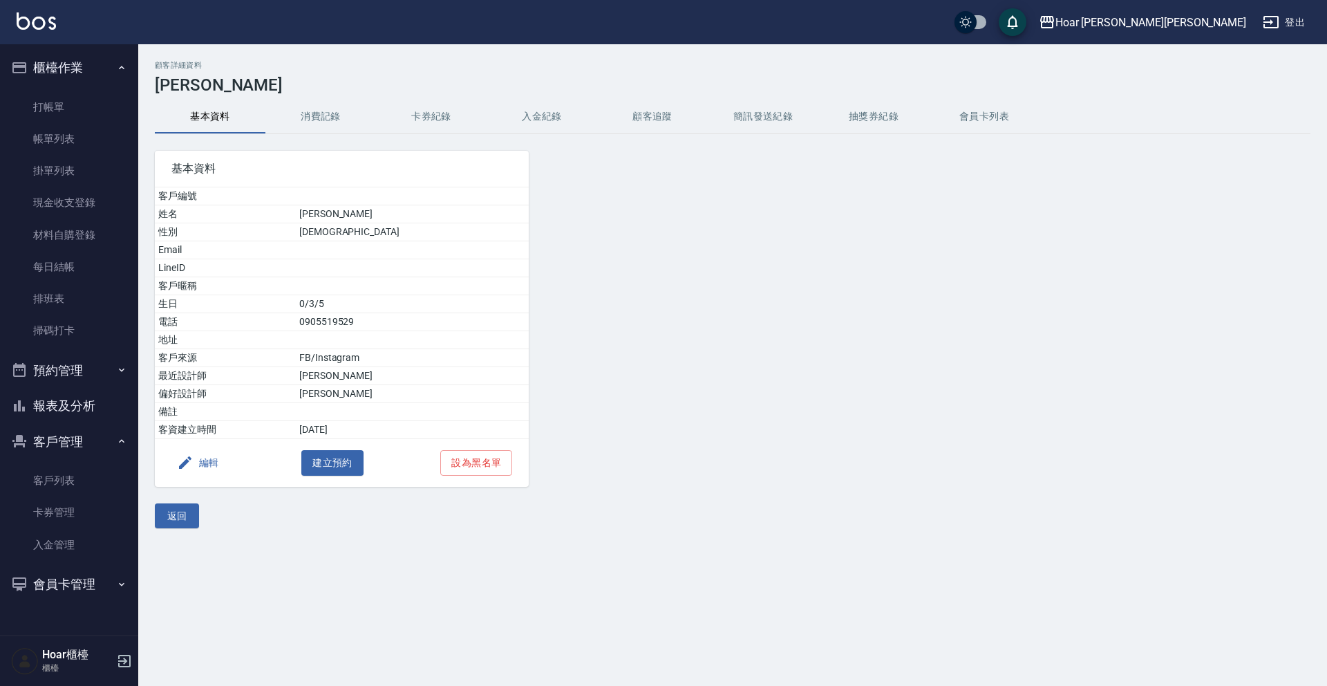
click at [334, 108] on button "消費記錄" at bounding box center [320, 116] width 111 height 33
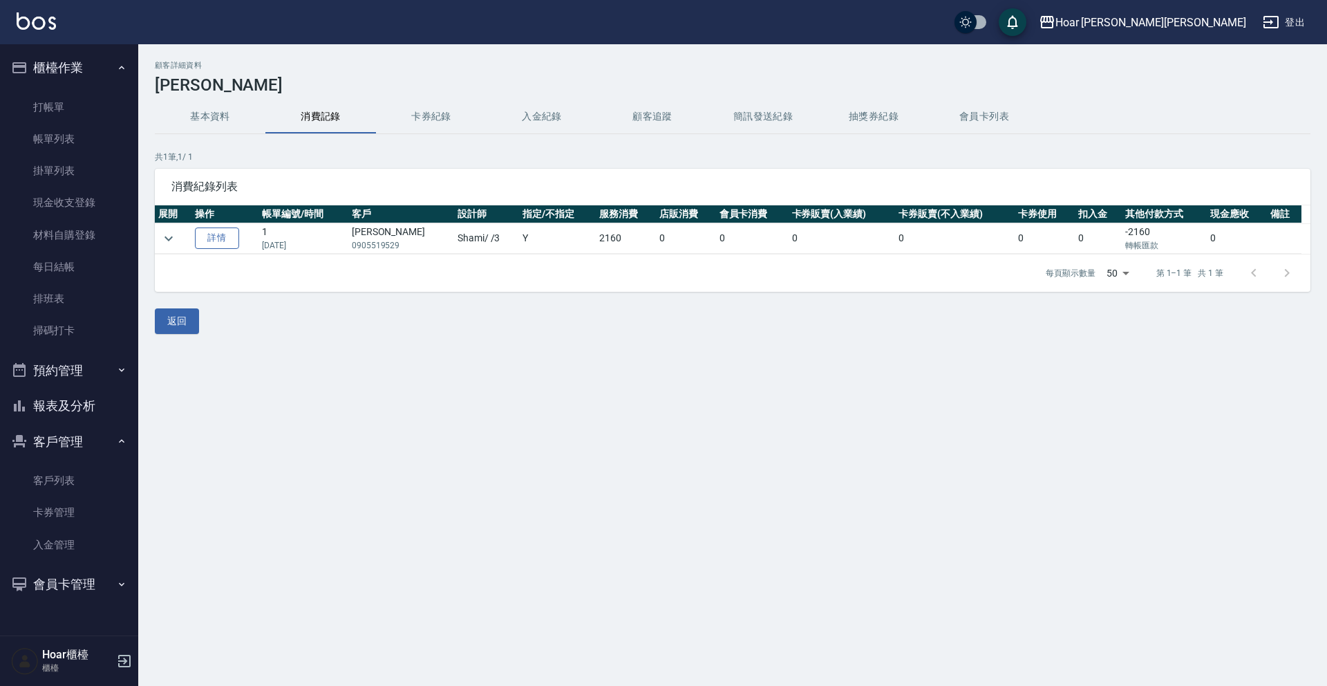
click at [231, 245] on link "詳情" at bounding box center [217, 237] width 44 height 21
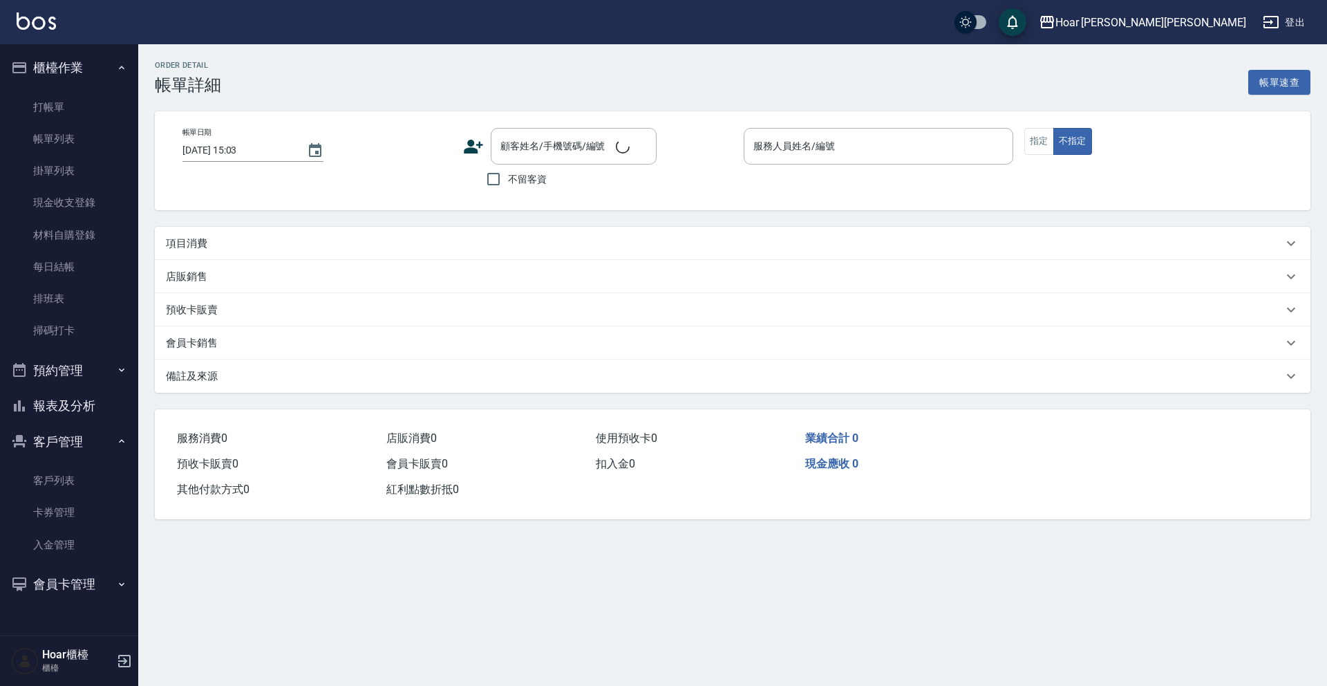
type input "2025/05/30 11:08"
type input "Shami-3"
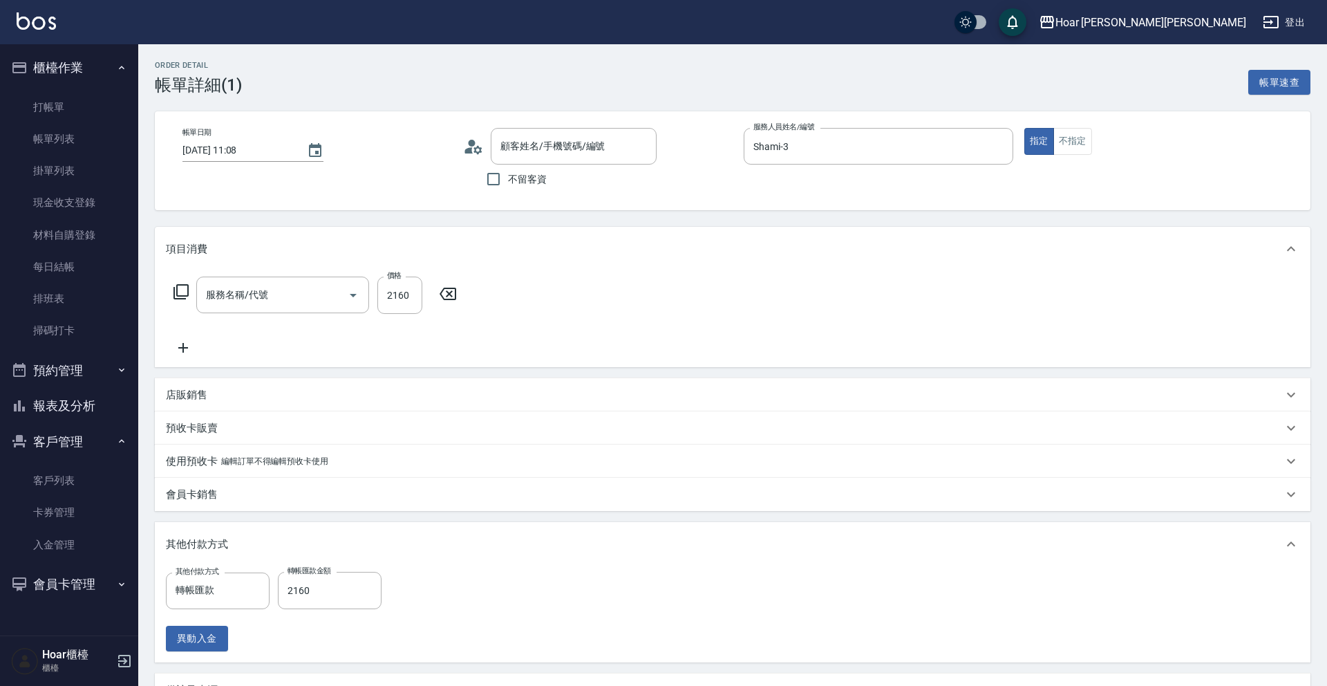
type input "黑曜光L(607)"
type input "陳宥甄/0905519529/"
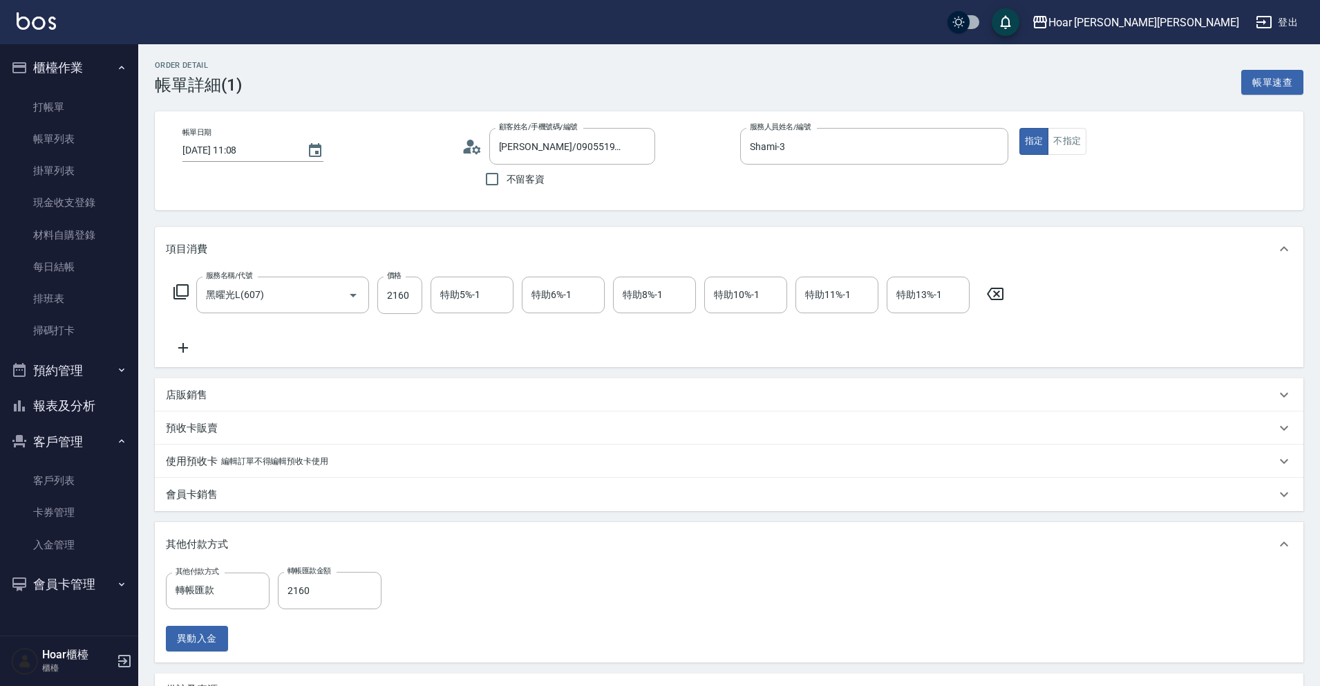
click at [440, 207] on div "帳單日期 2025/05/30 11:08 顧客姓名/手機號碼/編號 陳宥甄/0905519529/ 顧客姓名/手機號碼/編號 不留客資 服務人員姓名/編號 …" at bounding box center [729, 160] width 1149 height 99
click at [80, 95] on link "打帳單" at bounding box center [69, 107] width 127 height 32
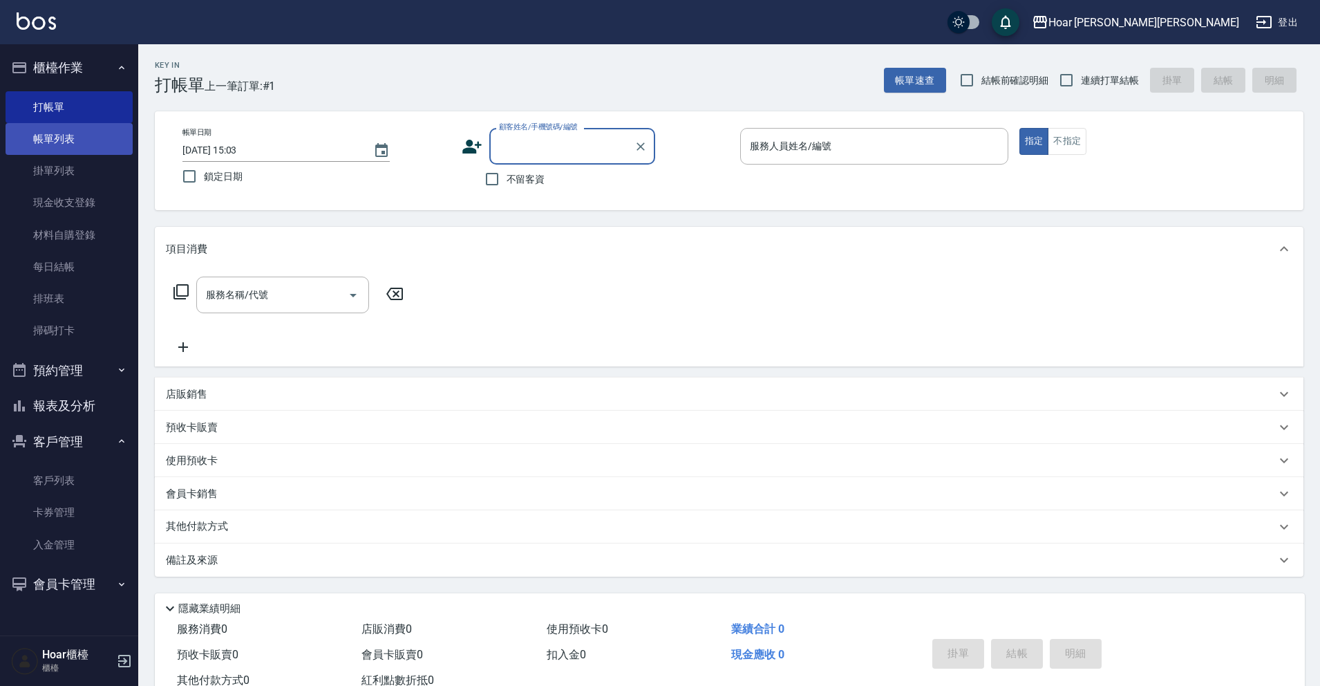
click at [76, 136] on link "帳單列表" at bounding box center [69, 139] width 127 height 32
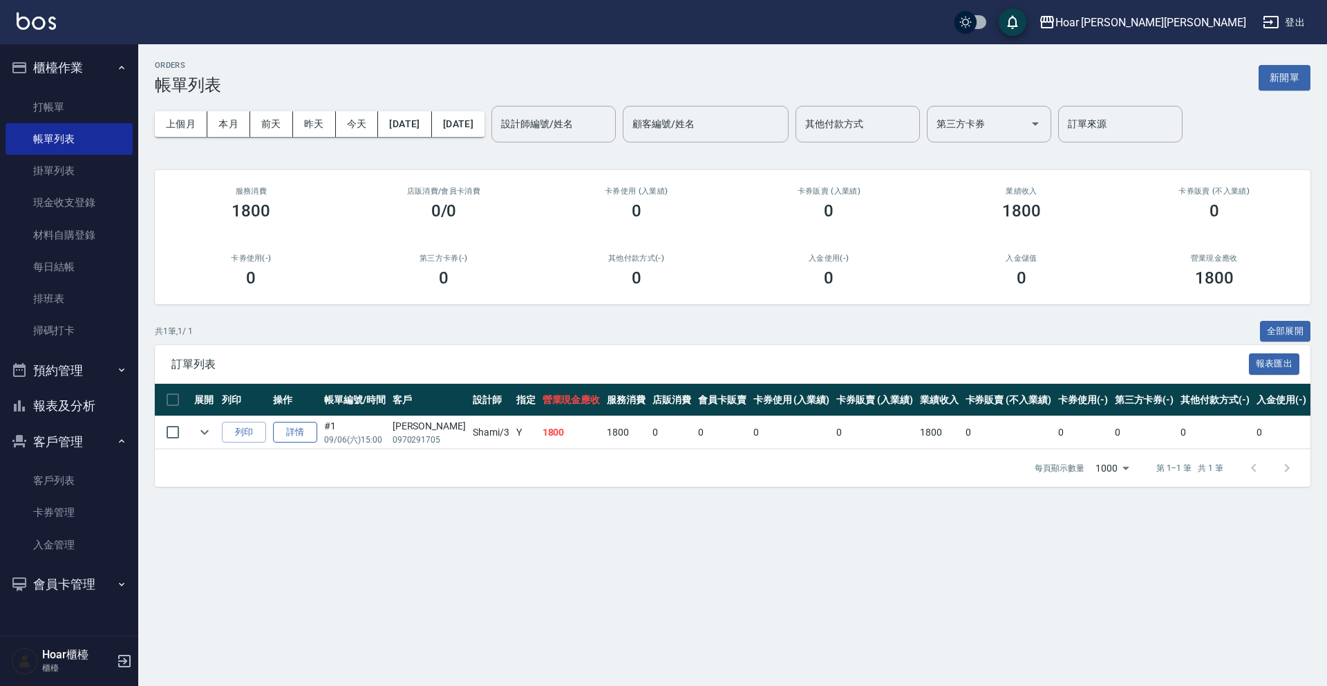
click at [299, 430] on link "詳情" at bounding box center [295, 432] width 44 height 21
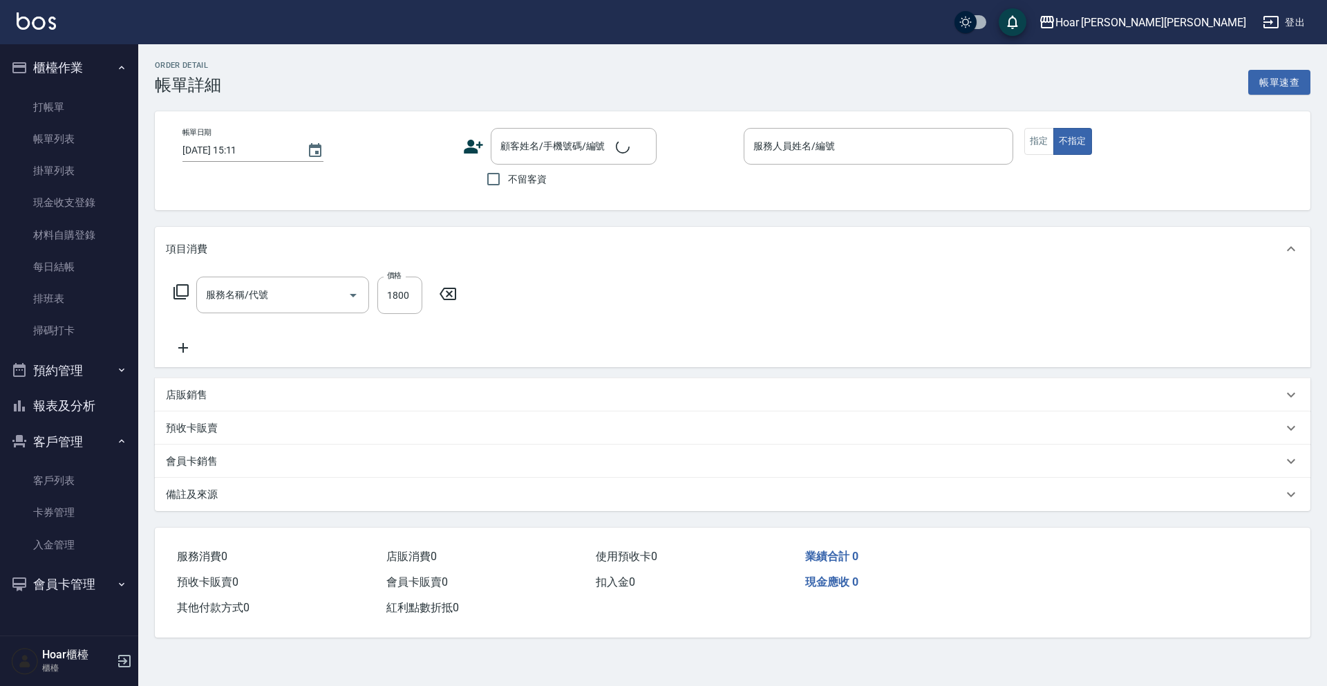
type input "2025/09/06 15:00"
type input "Shami-3"
type input "燙髮（直）(302)"
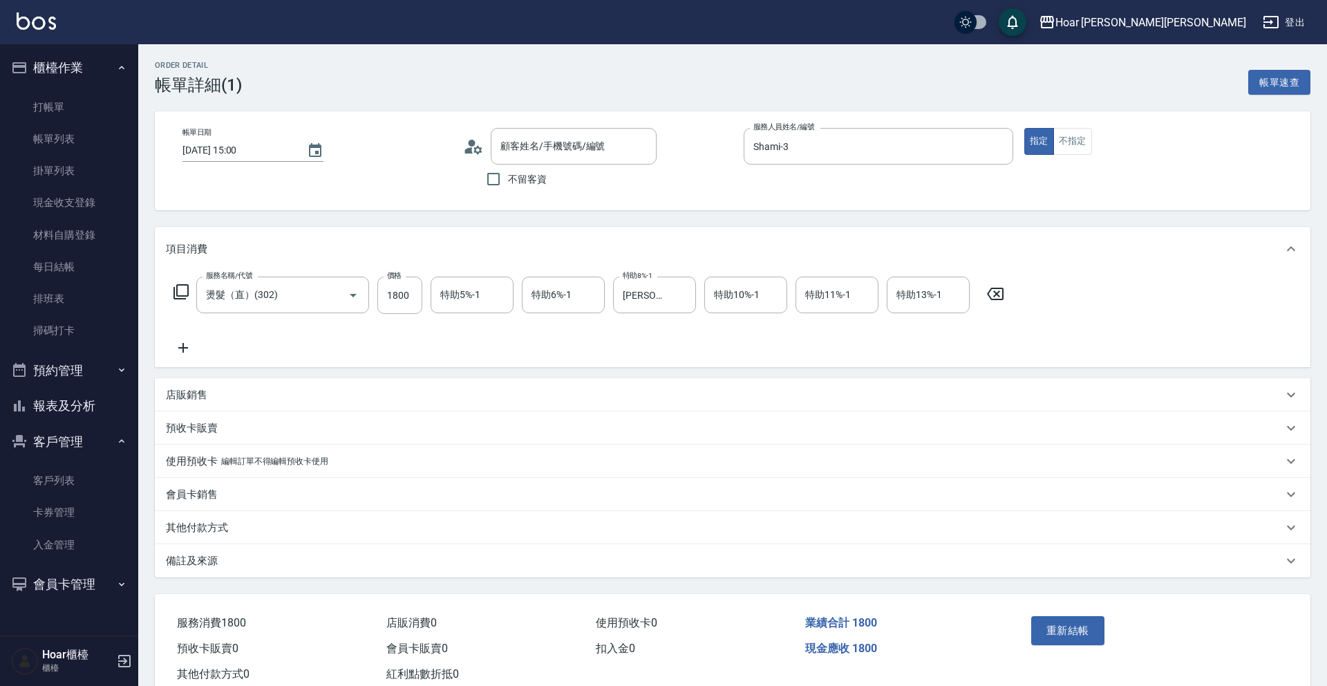
type input "郭姿佑/0970291705/"
click at [454, 307] on input "特助5%-1" at bounding box center [472, 295] width 70 height 24
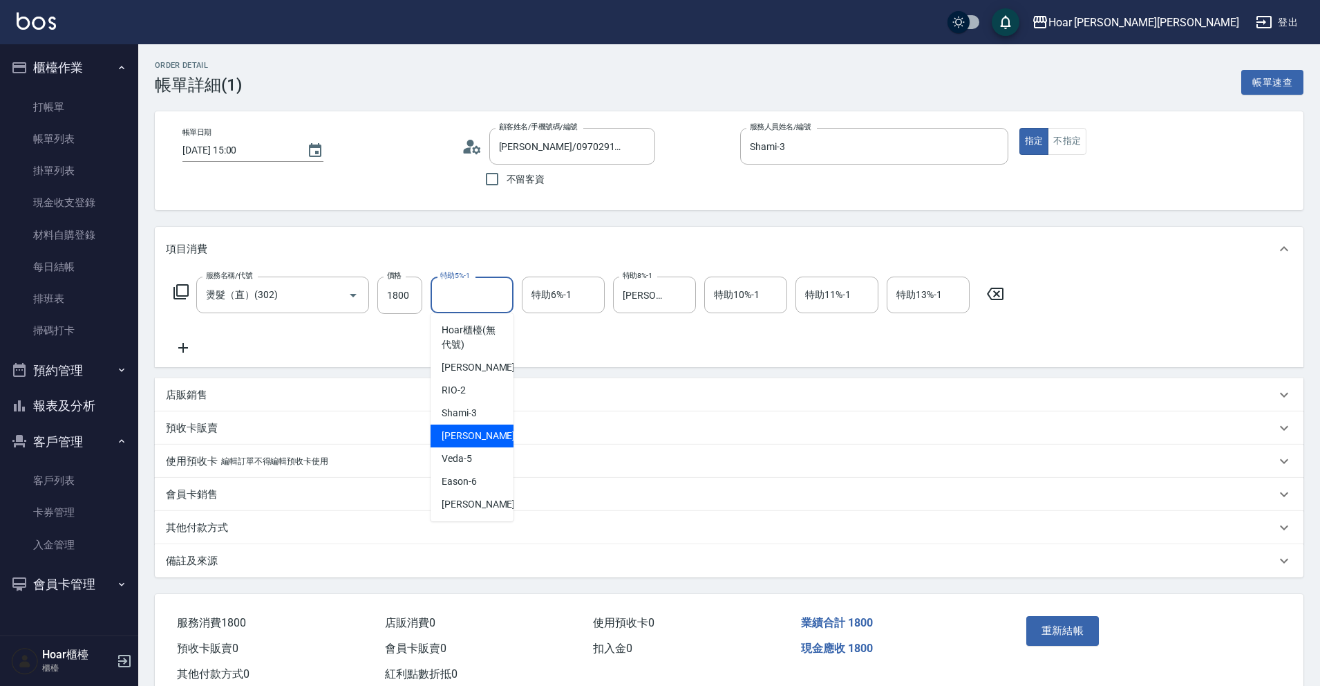
click at [463, 433] on span "Emma -4" at bounding box center [483, 435] width 82 height 15
type input "Emma-4"
click at [501, 301] on icon "Clear" at bounding box center [499, 295] width 14 height 14
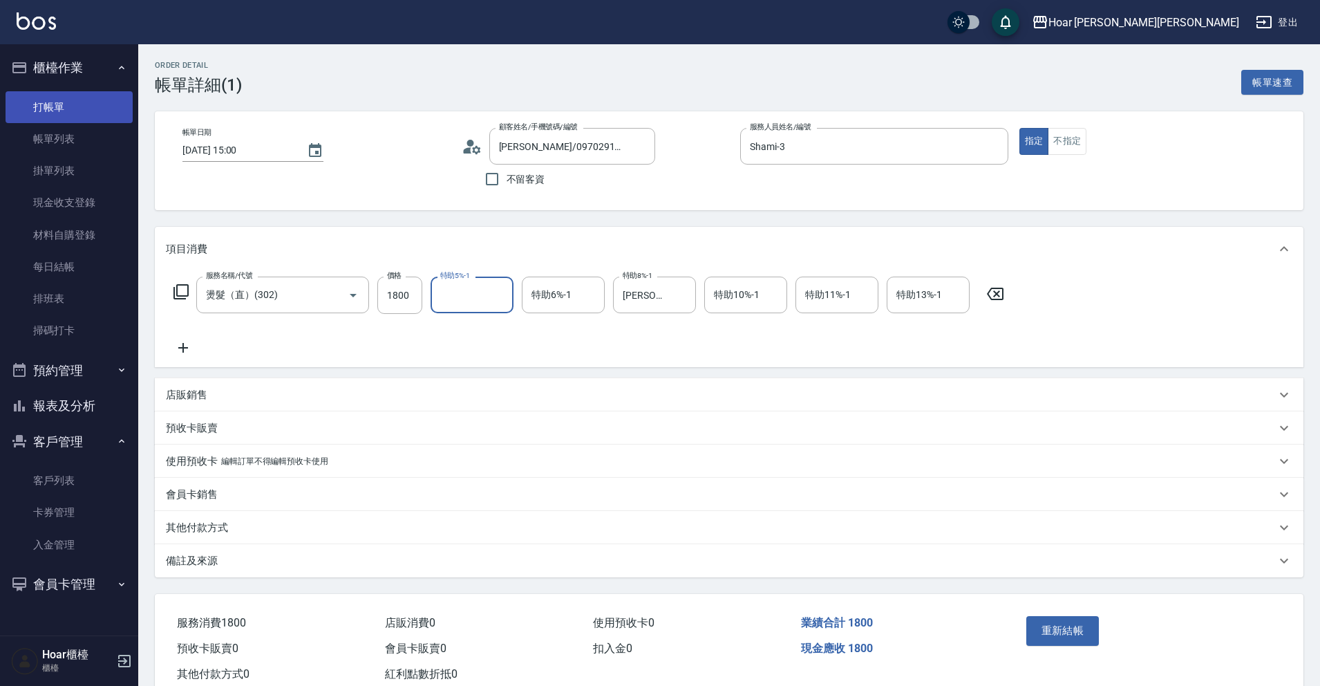
click at [69, 113] on link "打帳單" at bounding box center [69, 107] width 127 height 32
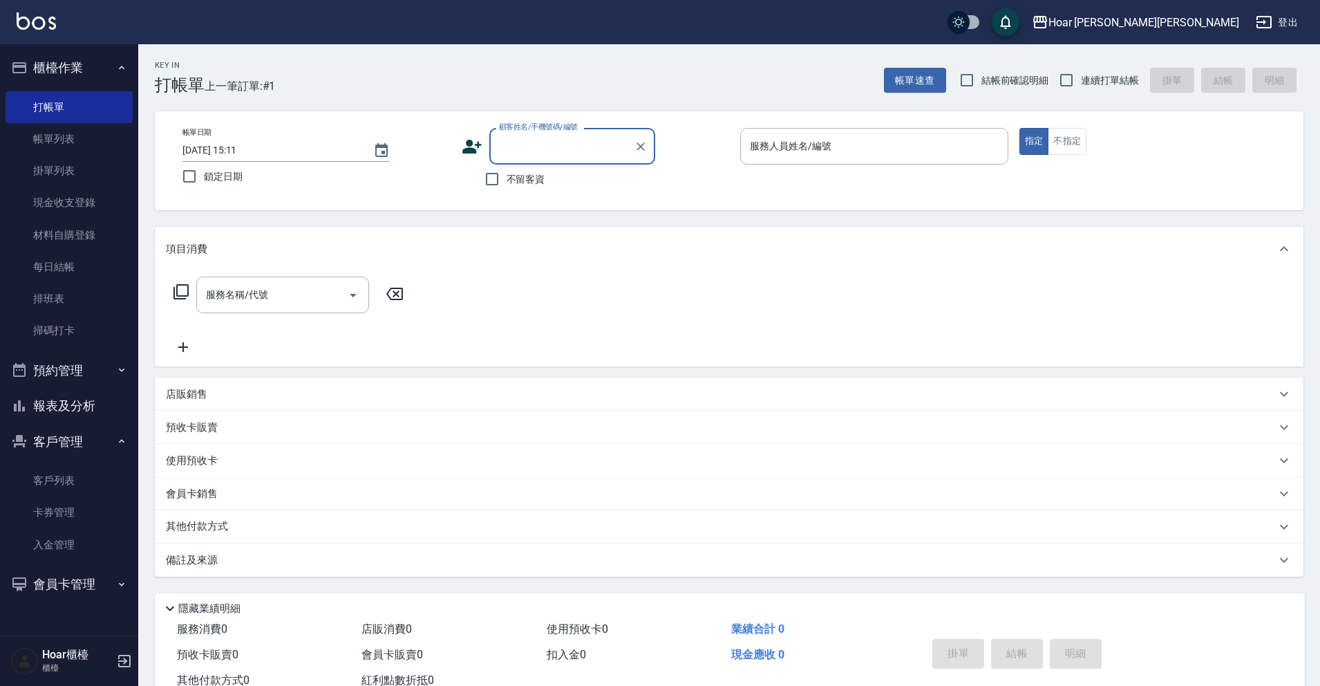
click at [558, 134] on input "顧客姓名/手機號碼/編號" at bounding box center [562, 146] width 133 height 24
type input "真"
click at [521, 189] on li "陳宥甄/0905519529/" at bounding box center [572, 181] width 166 height 23
type input "陳宥甄/0905519529/"
type input "Shami-3"
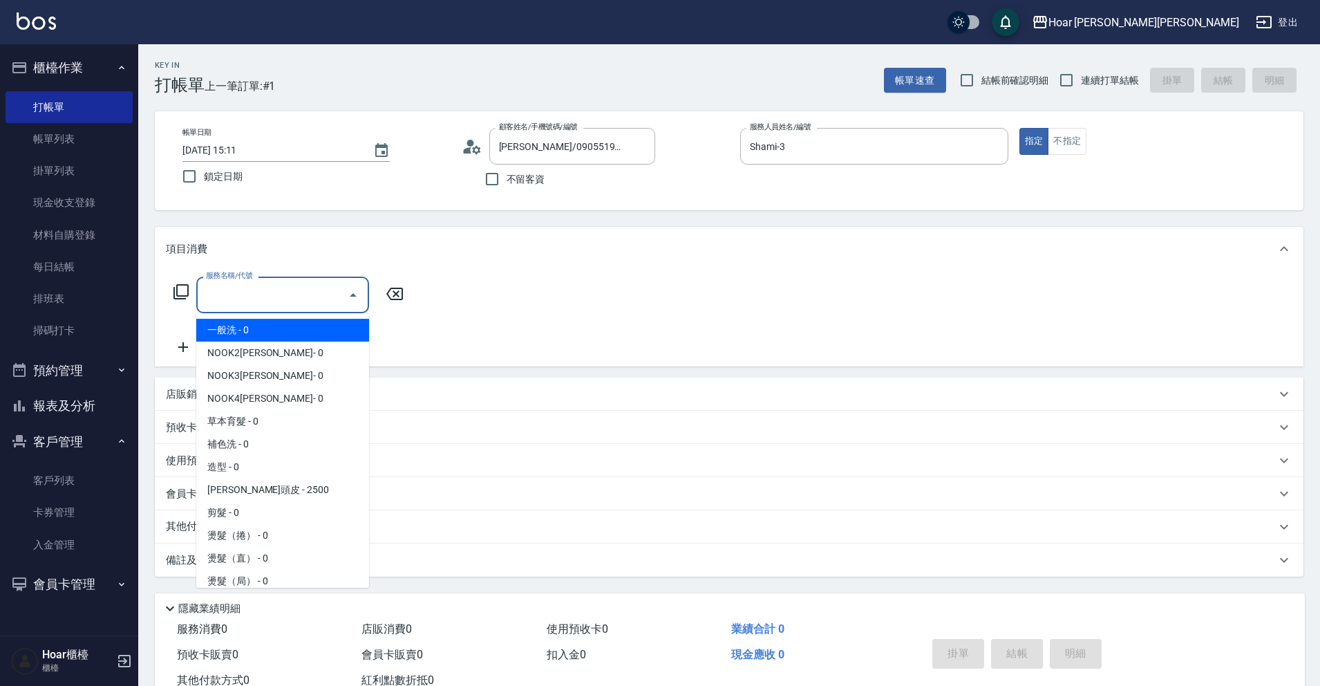
click at [310, 295] on input "服務名稱/代號" at bounding box center [272, 295] width 140 height 24
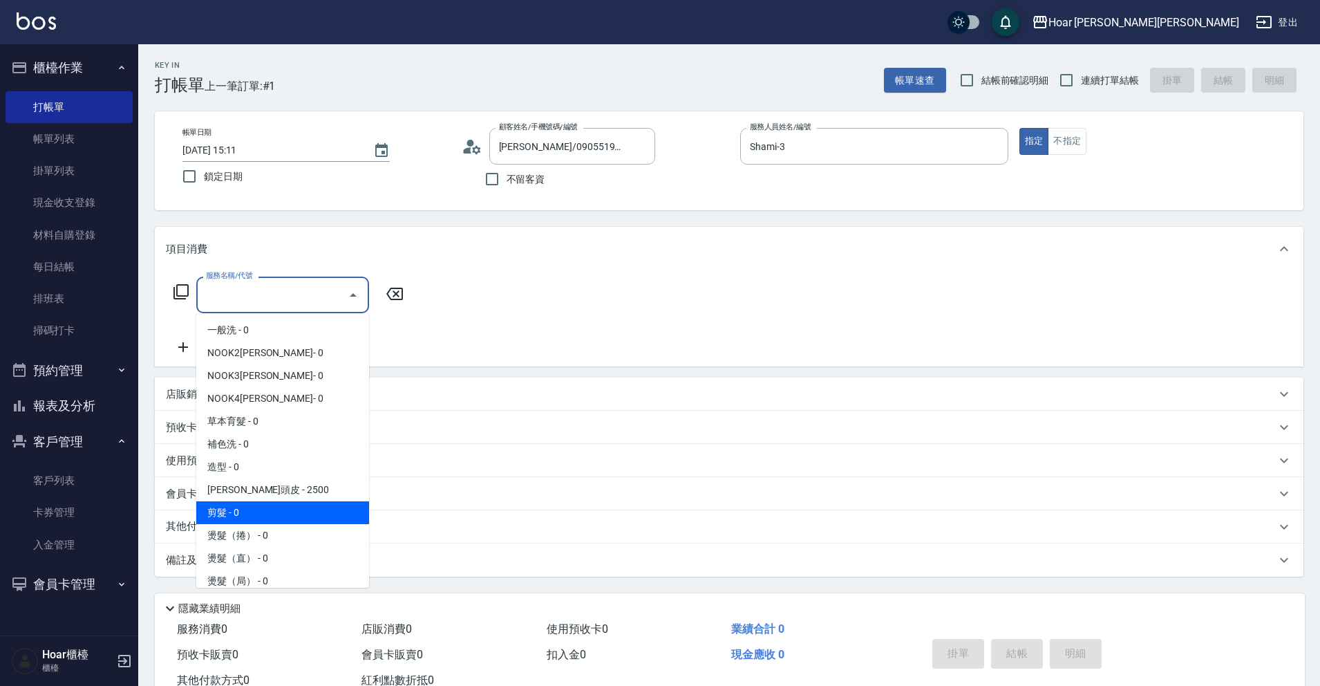
click at [303, 510] on span "剪髮 - 0" at bounding box center [282, 512] width 173 height 23
type input "剪髮(201)"
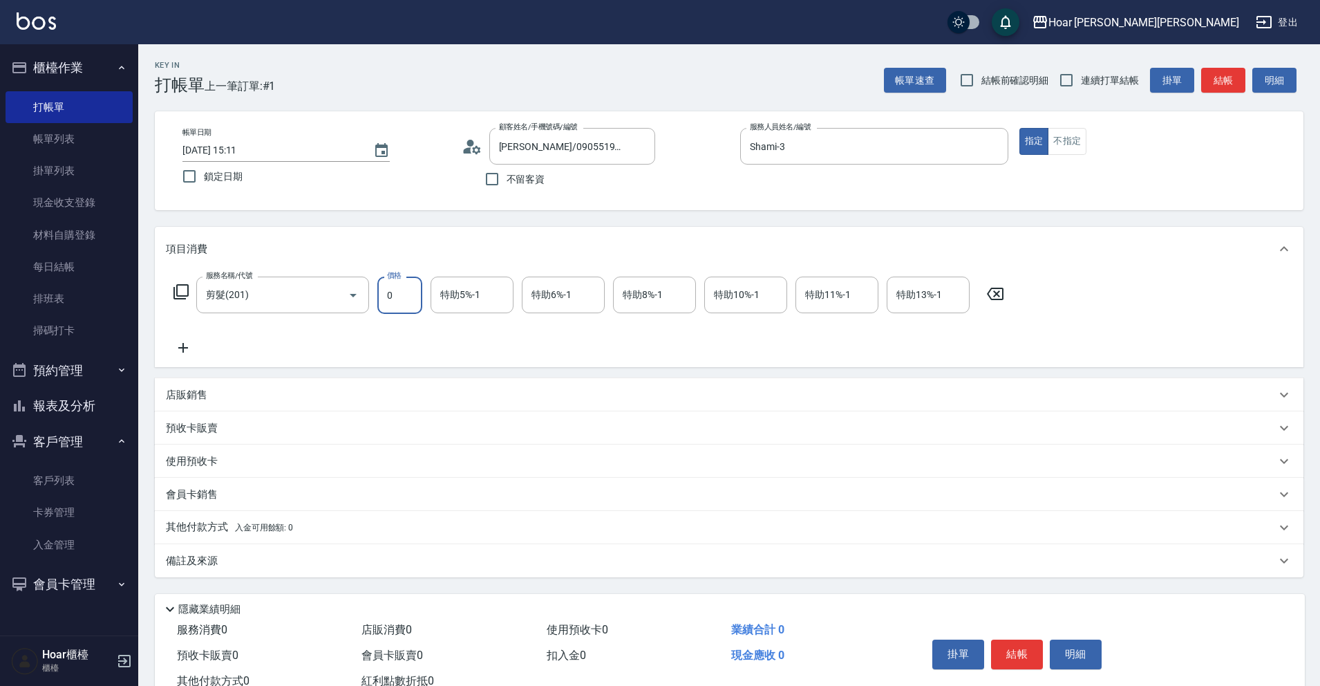
click at [403, 297] on input "0" at bounding box center [399, 294] width 45 height 37
click at [426, 305] on div "服務名稱/代號 剪髮(201) 服務名稱/代號 價格 0 價格 特助5%-1 特助5%-1 特助6%-1 特助6%-1 特助8%-1 特助8%-1 特助10%…" at bounding box center [589, 294] width 847 height 37
click at [410, 292] on input "0" at bounding box center [399, 294] width 45 height 37
click at [508, 288] on div "特助5%-1" at bounding box center [472, 294] width 83 height 37
type input "700"
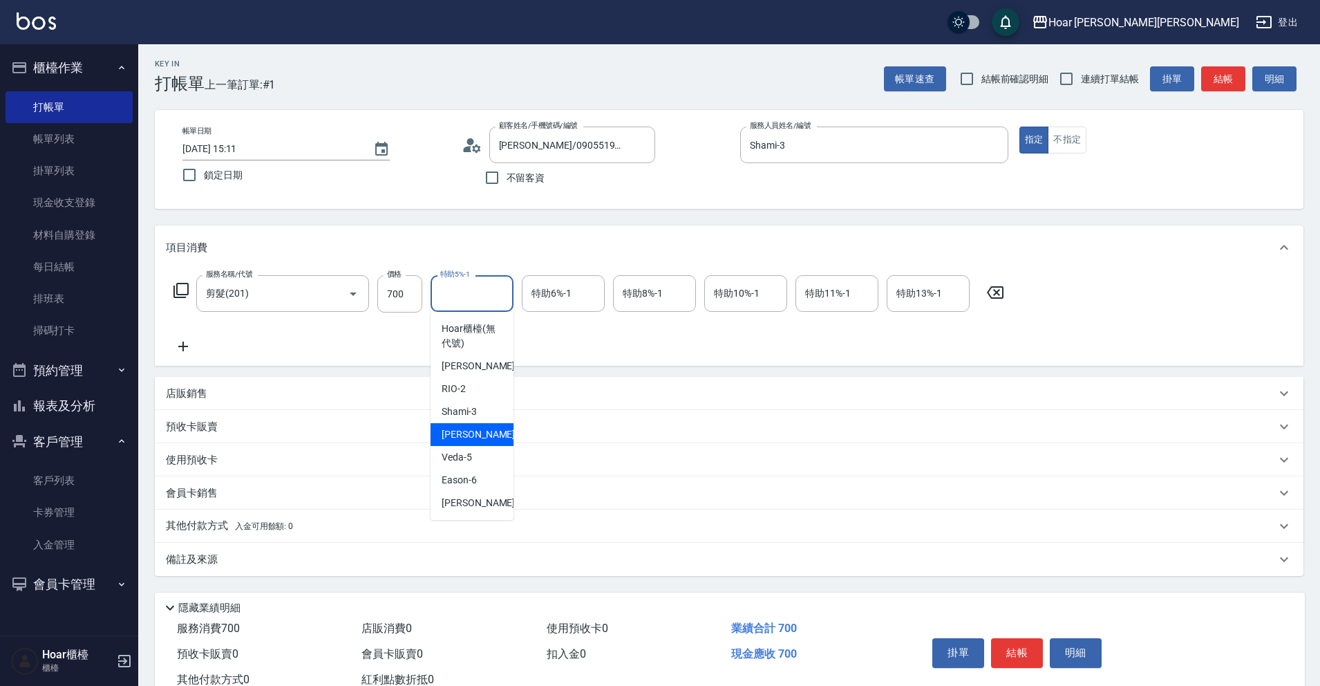
click at [477, 434] on span "Emma -4" at bounding box center [483, 434] width 82 height 15
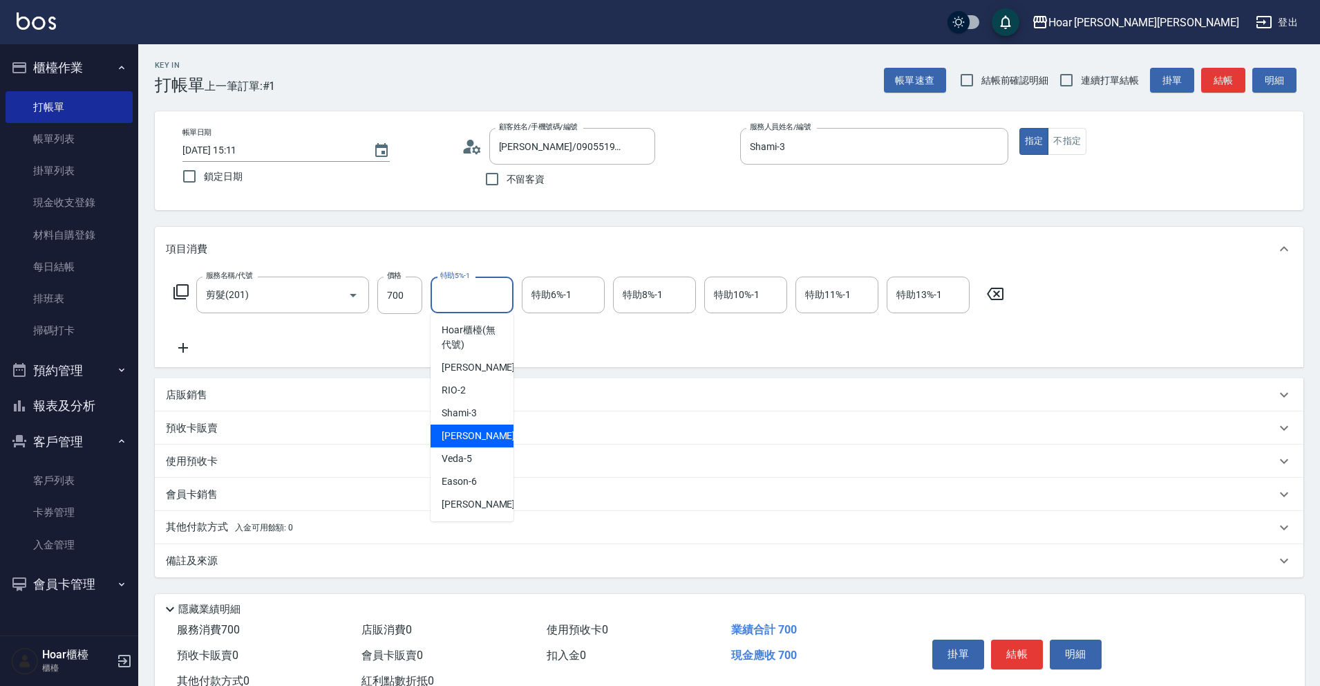
type input "Emma-4"
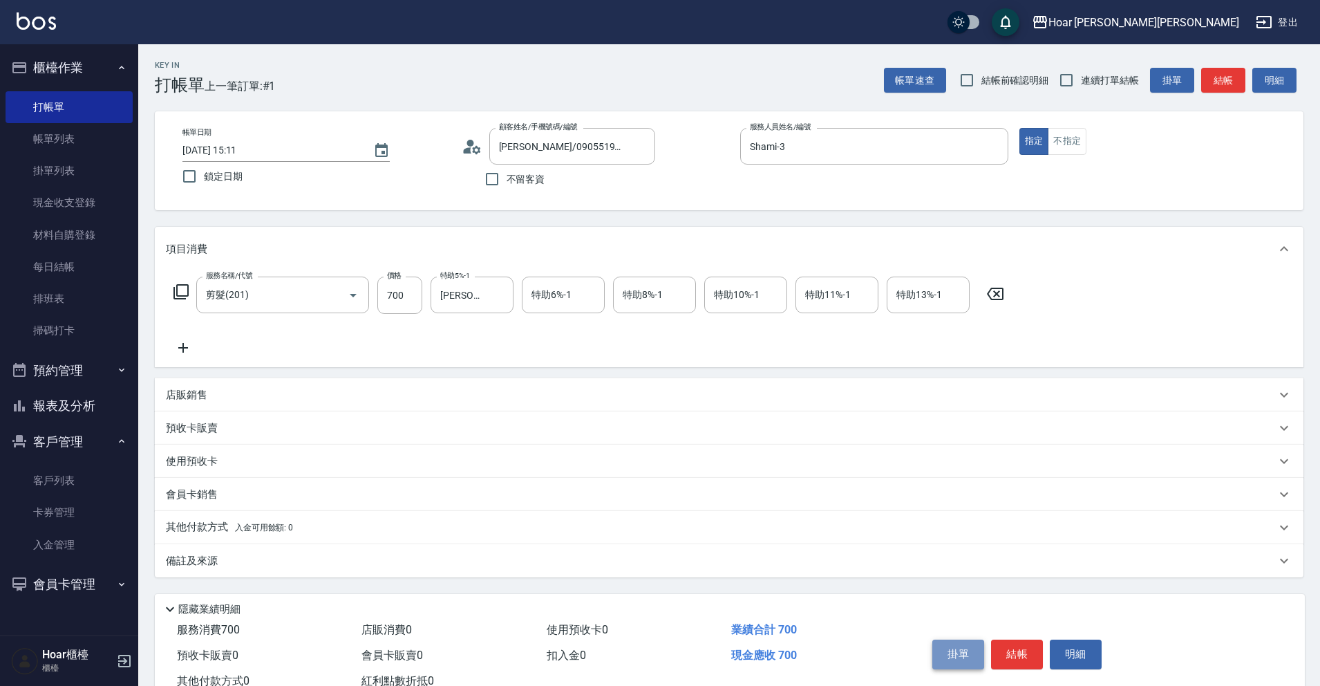
click at [954, 654] on button "掛單" at bounding box center [958, 653] width 52 height 29
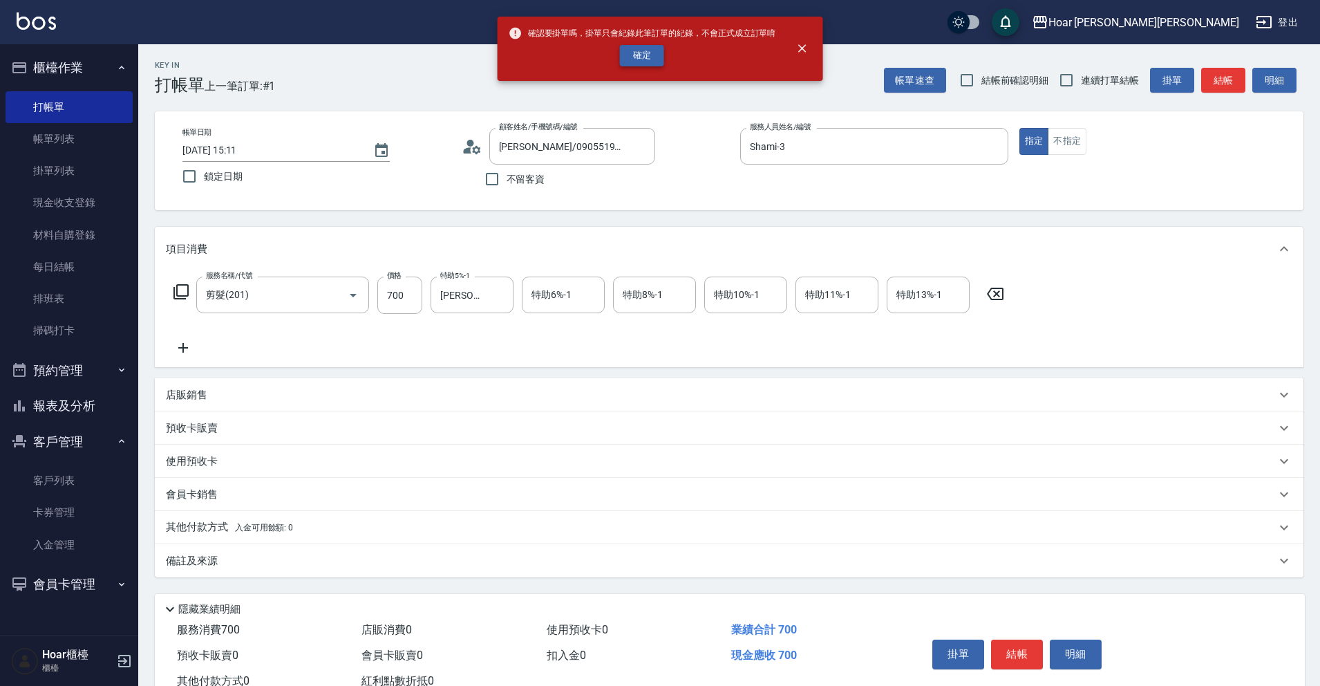
scroll to position [4, 0]
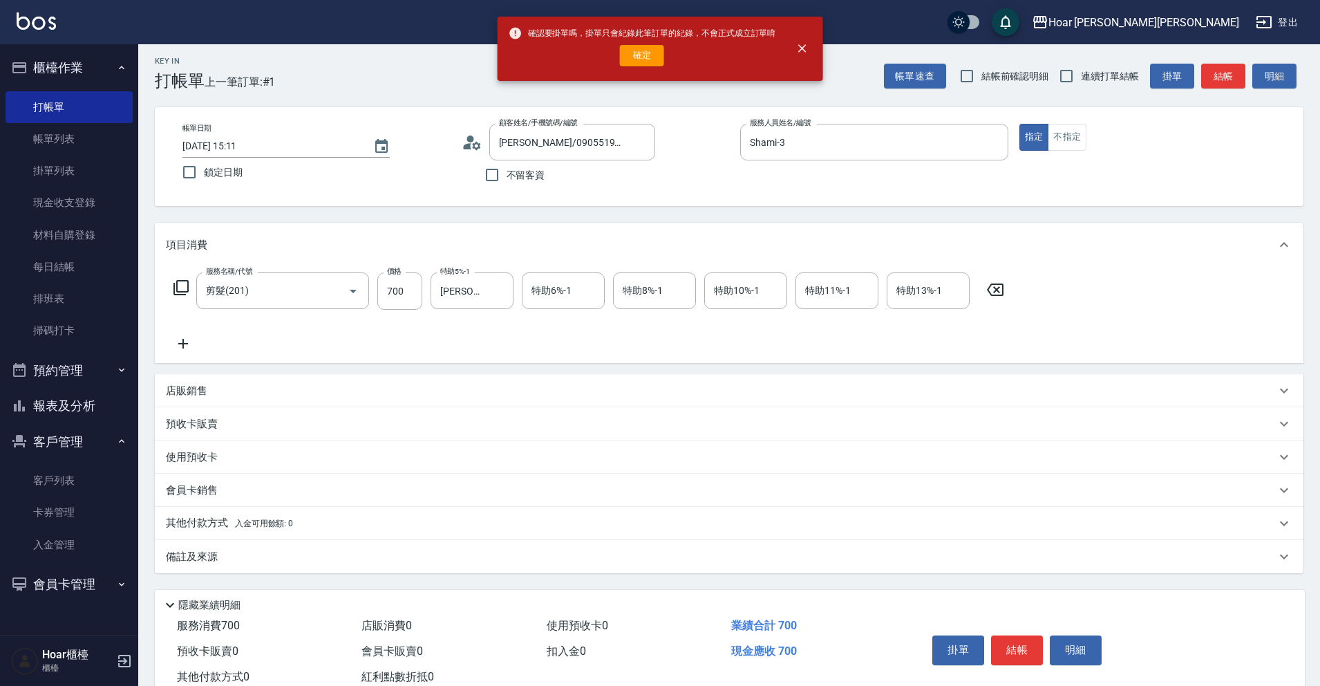
click at [643, 57] on button "確定" at bounding box center [642, 55] width 44 height 21
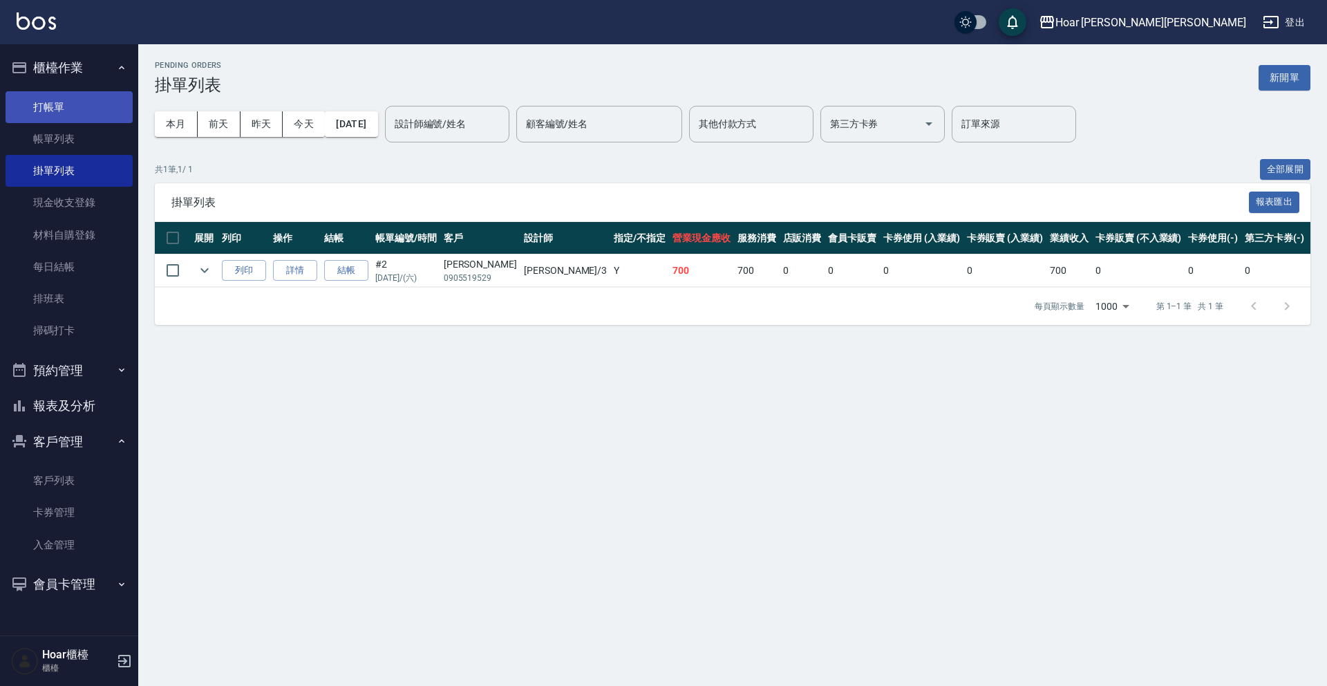
click at [79, 106] on link "打帳單" at bounding box center [69, 107] width 127 height 32
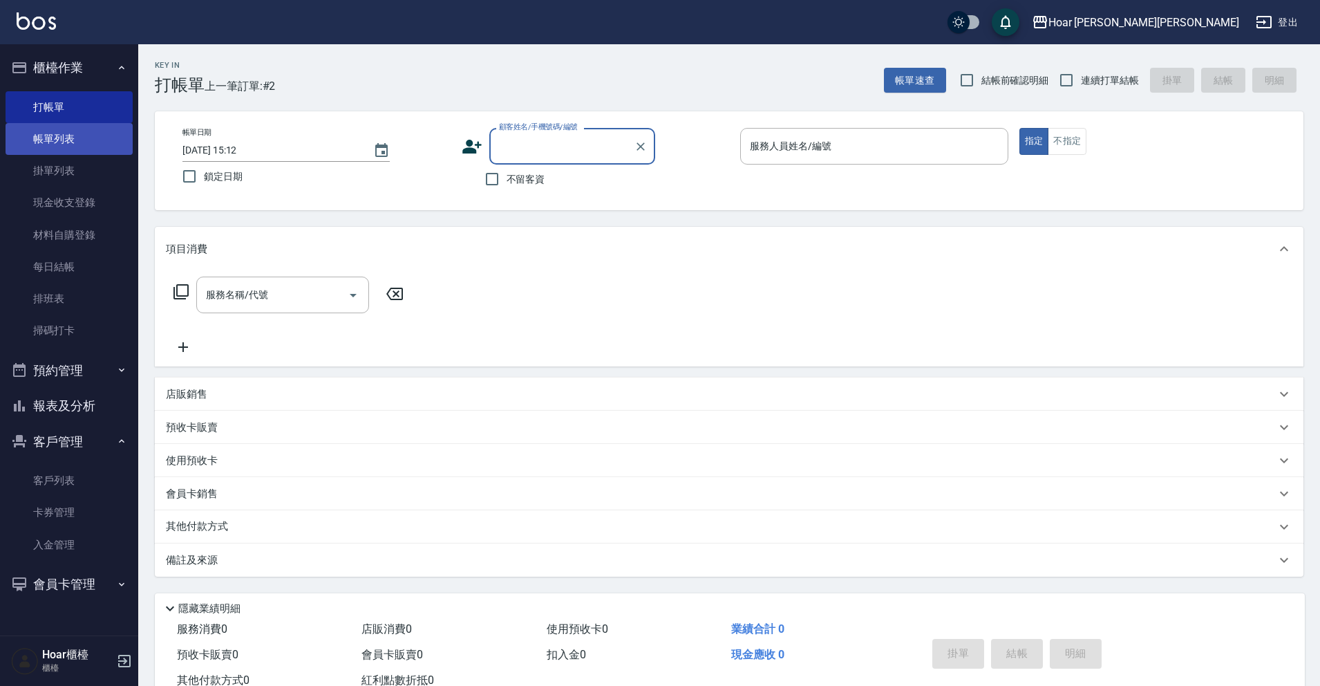
click at [73, 146] on link "帳單列表" at bounding box center [69, 139] width 127 height 32
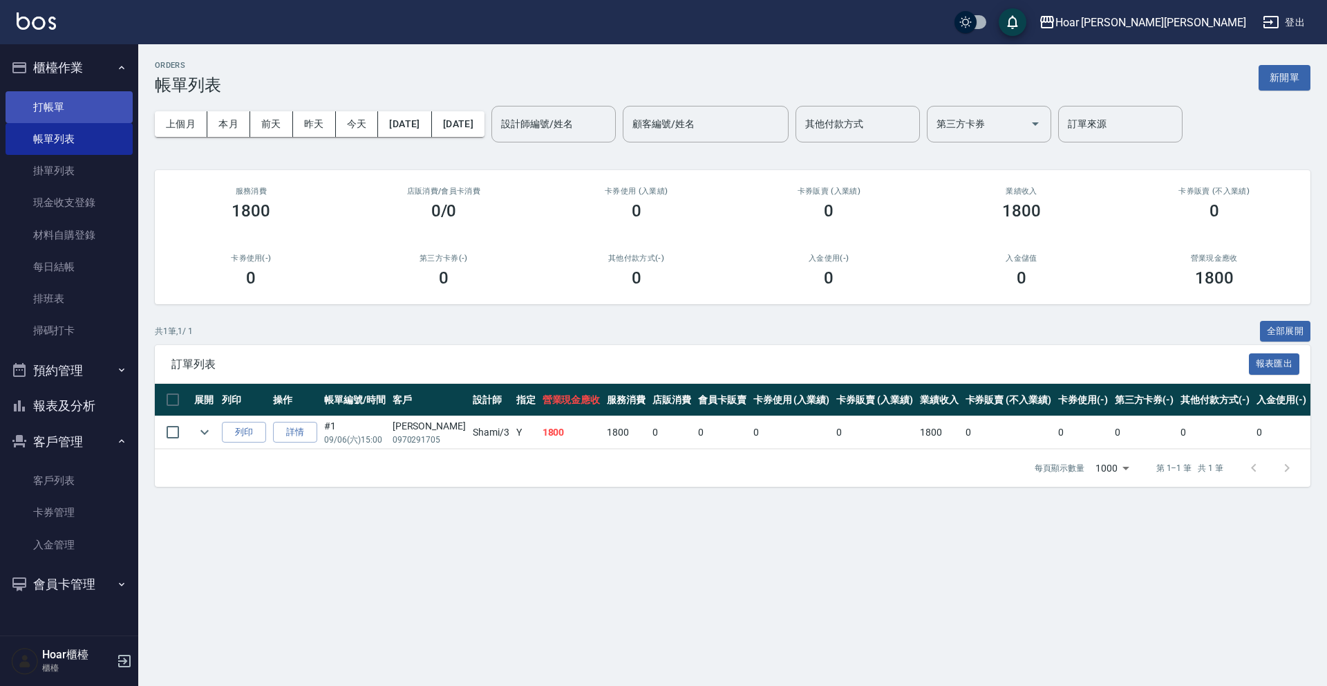
click at [66, 108] on link "打帳單" at bounding box center [69, 107] width 127 height 32
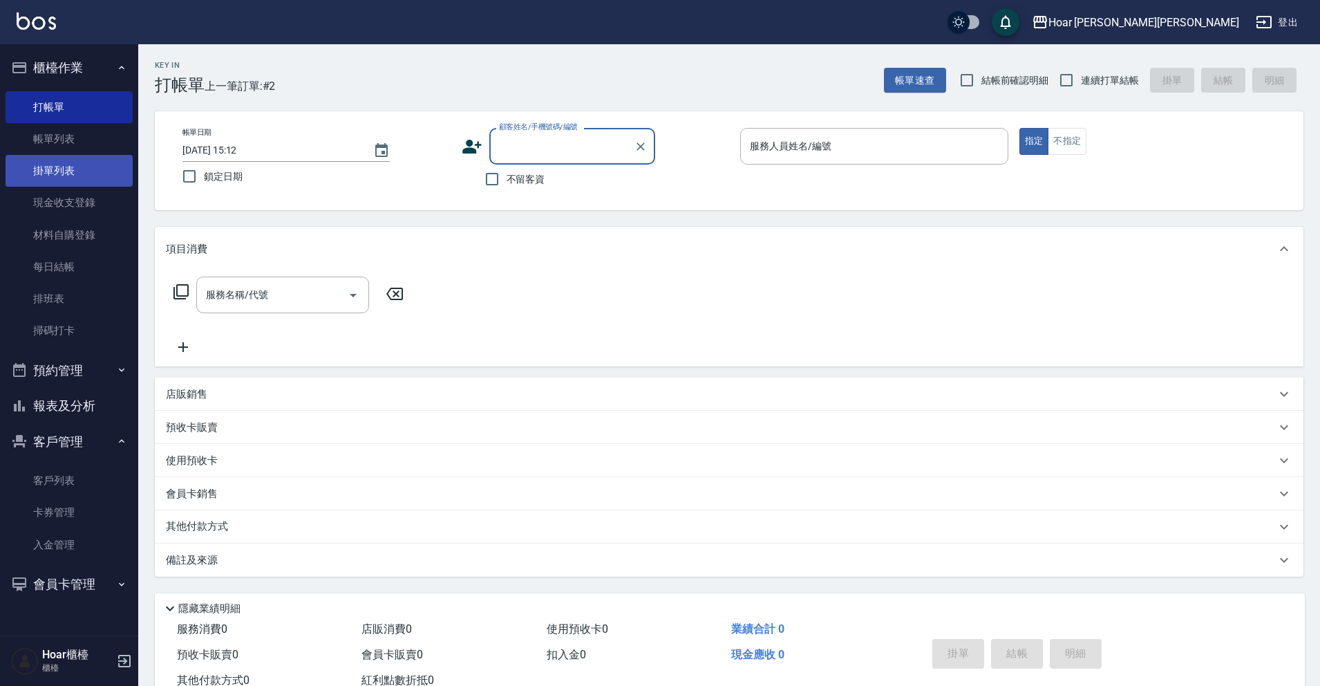
click at [71, 176] on link "掛單列表" at bounding box center [69, 171] width 127 height 32
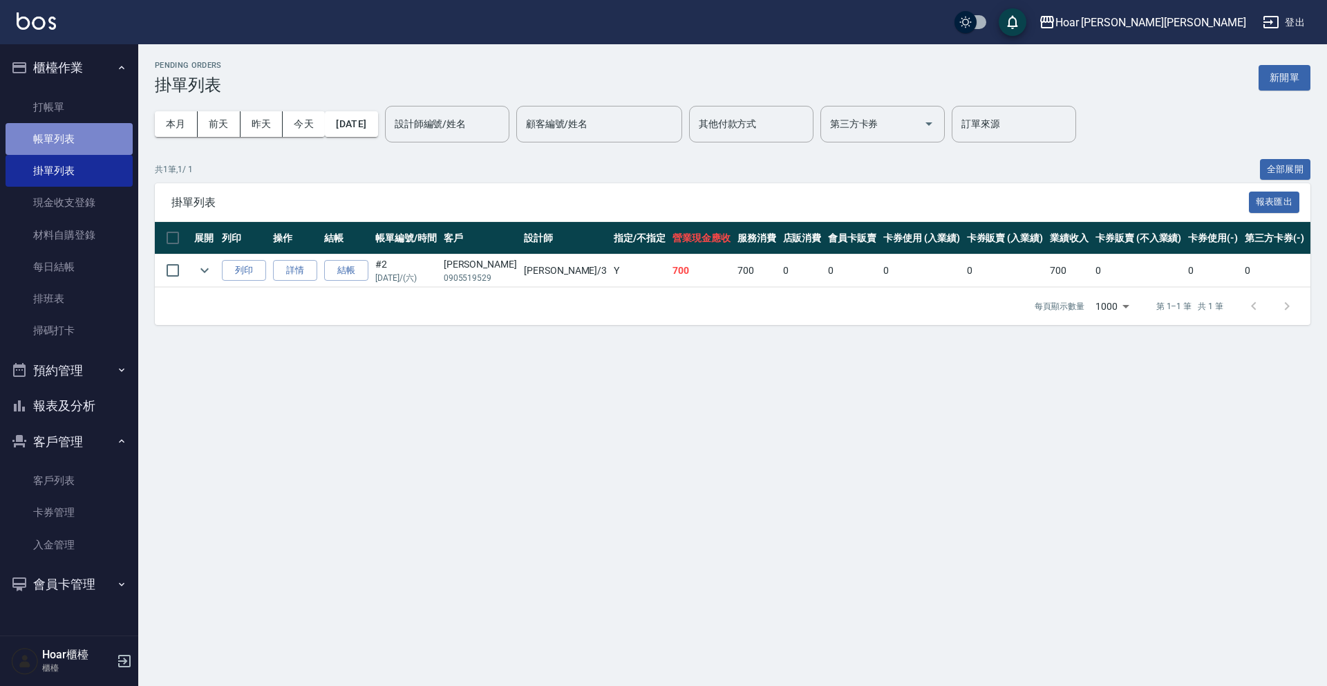
click at [59, 147] on link "帳單列表" at bounding box center [69, 139] width 127 height 32
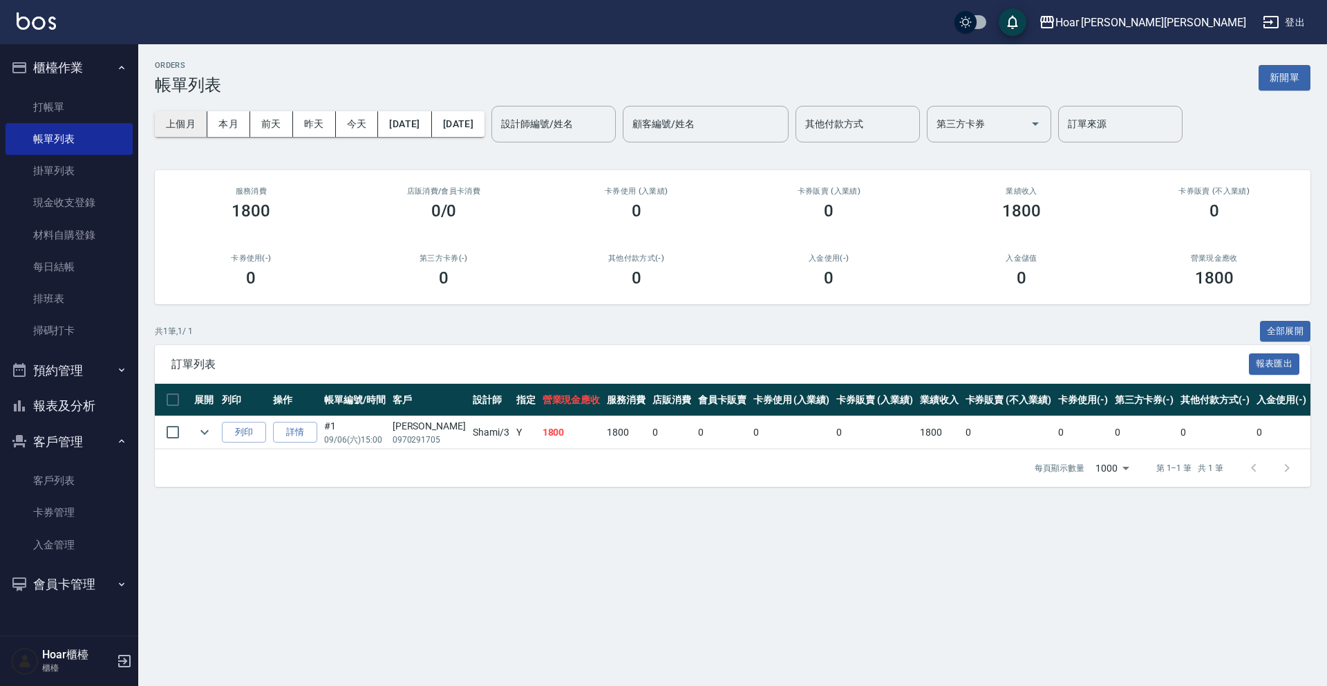
click at [187, 122] on button "上個月" at bounding box center [181, 124] width 53 height 26
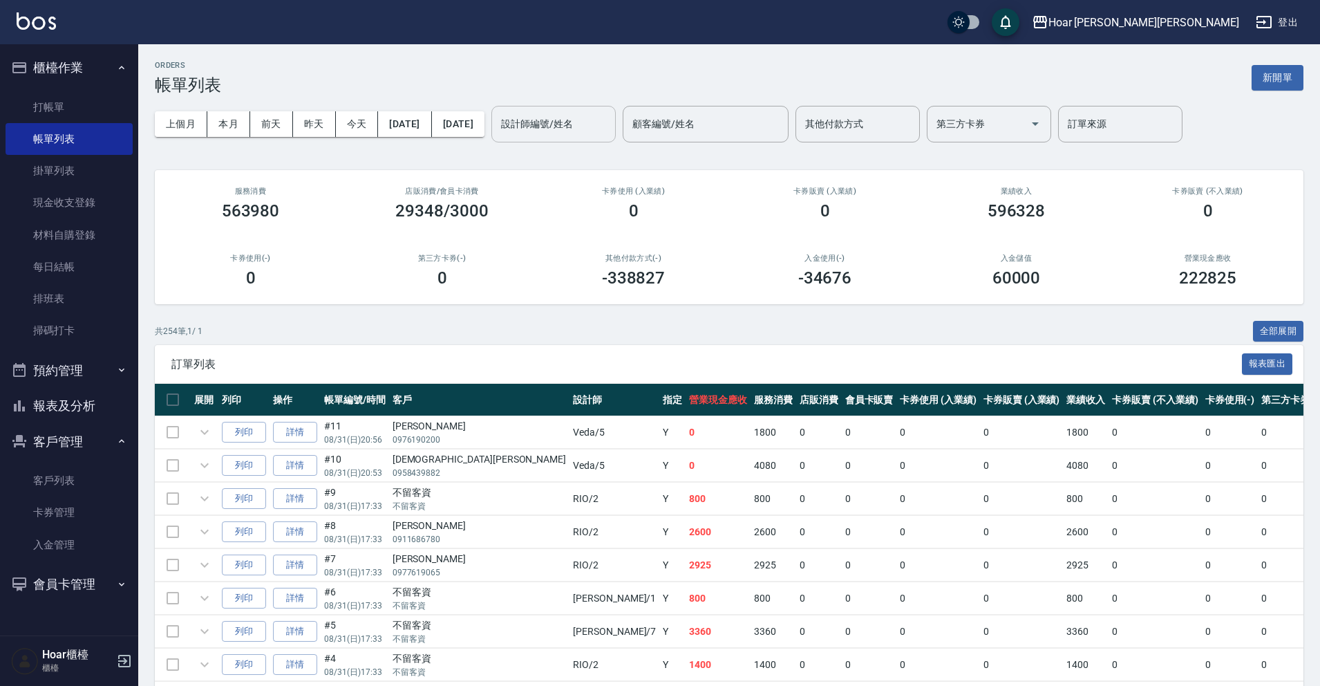
click at [571, 119] on div "設計師編號/姓名 設計師編號/姓名" at bounding box center [553, 124] width 124 height 37
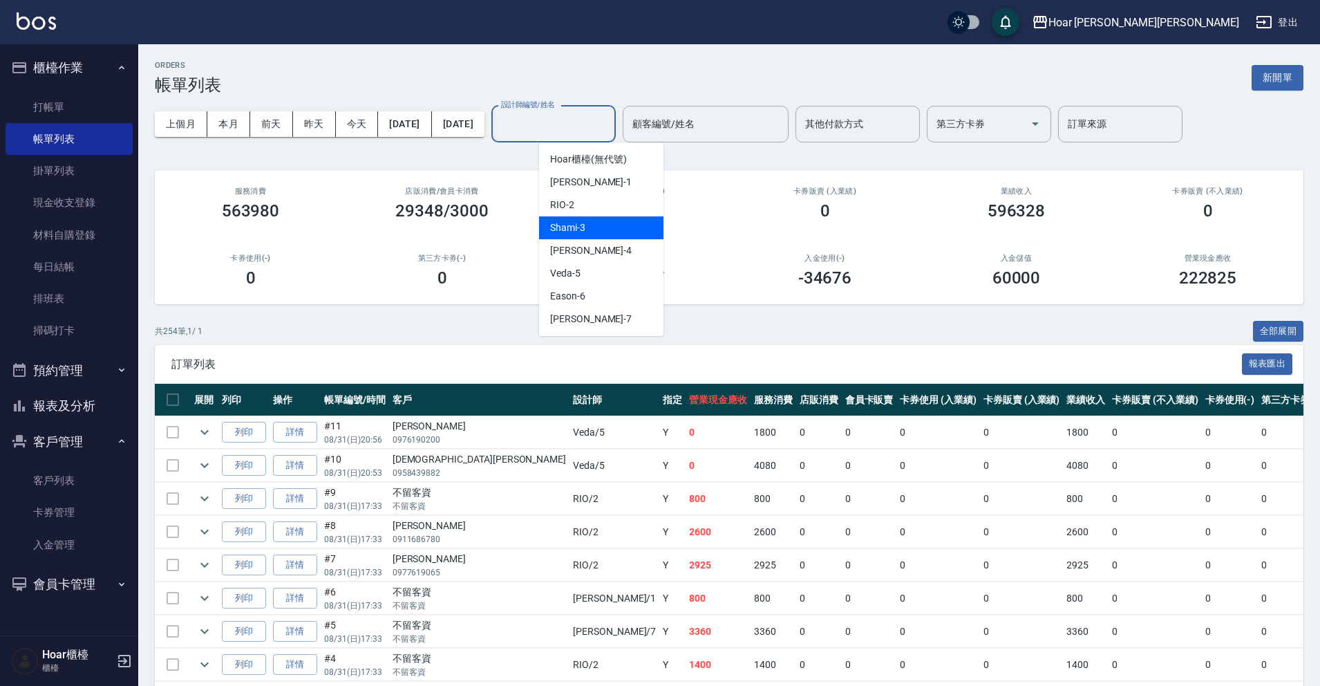
click at [603, 226] on div "Shami -3" at bounding box center [601, 227] width 124 height 23
type input "Shami-3"
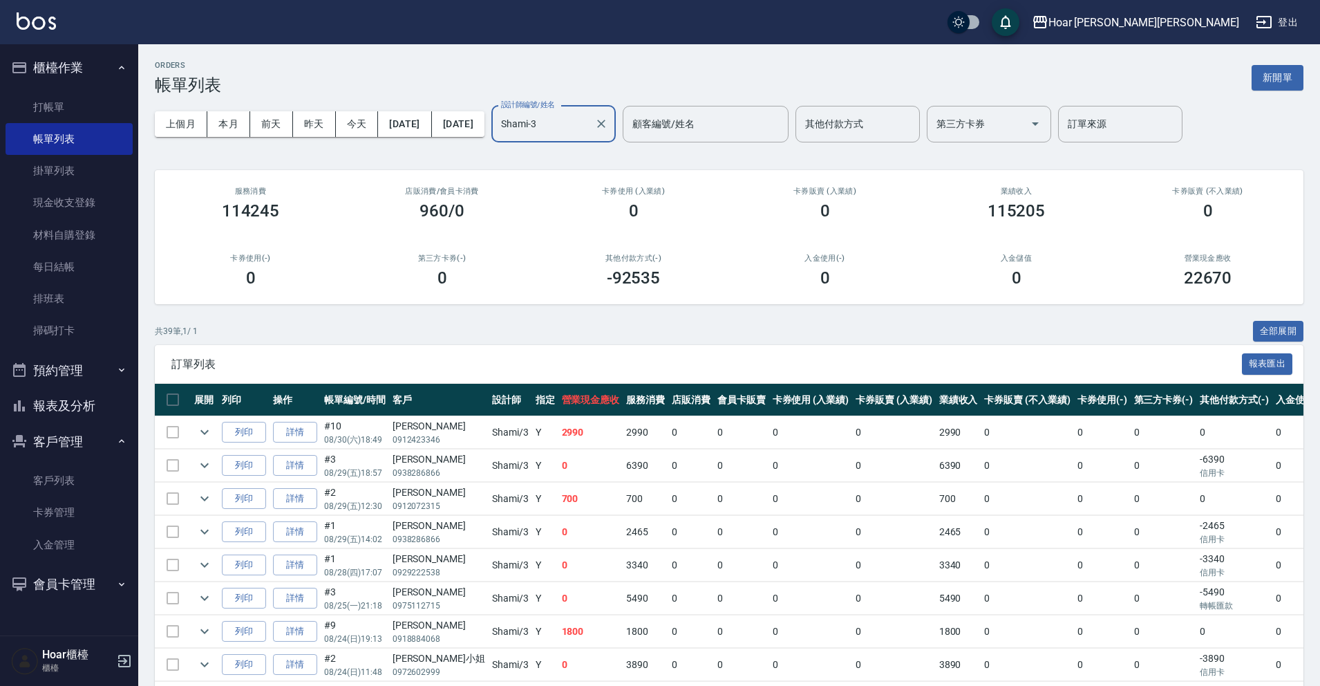
scroll to position [3, 0]
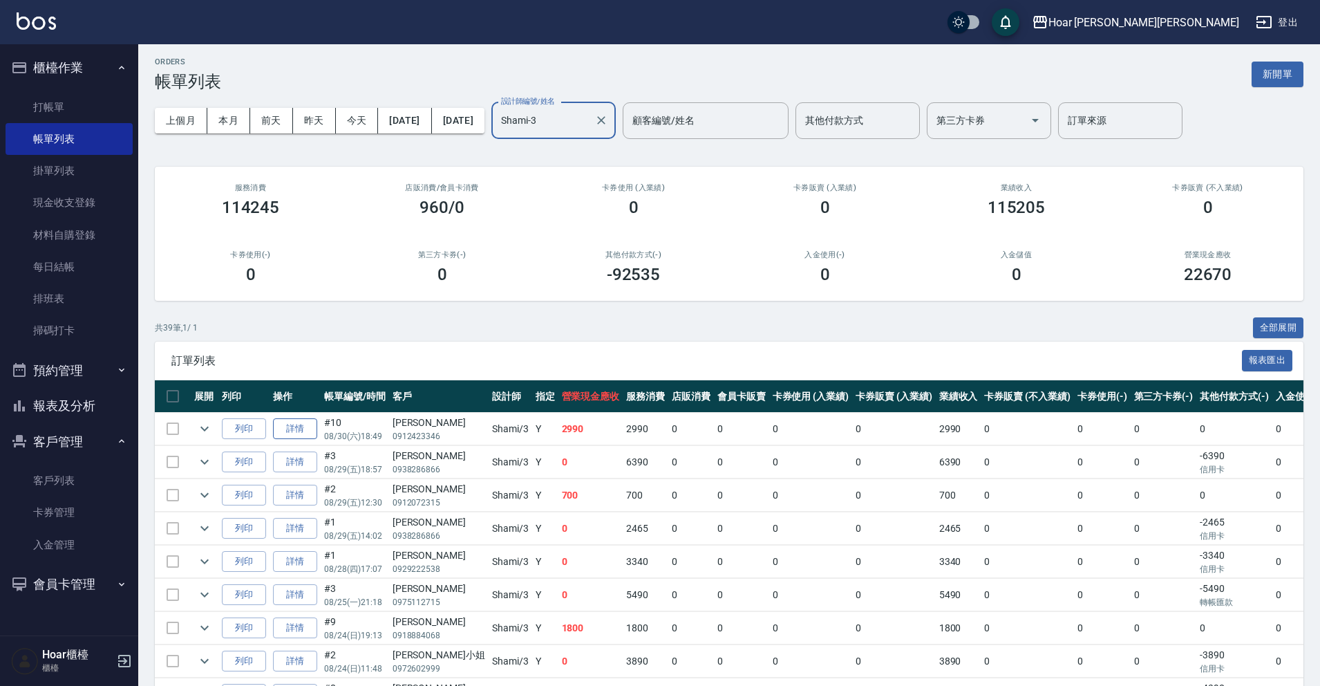
click at [292, 434] on link "詳情" at bounding box center [295, 428] width 44 height 21
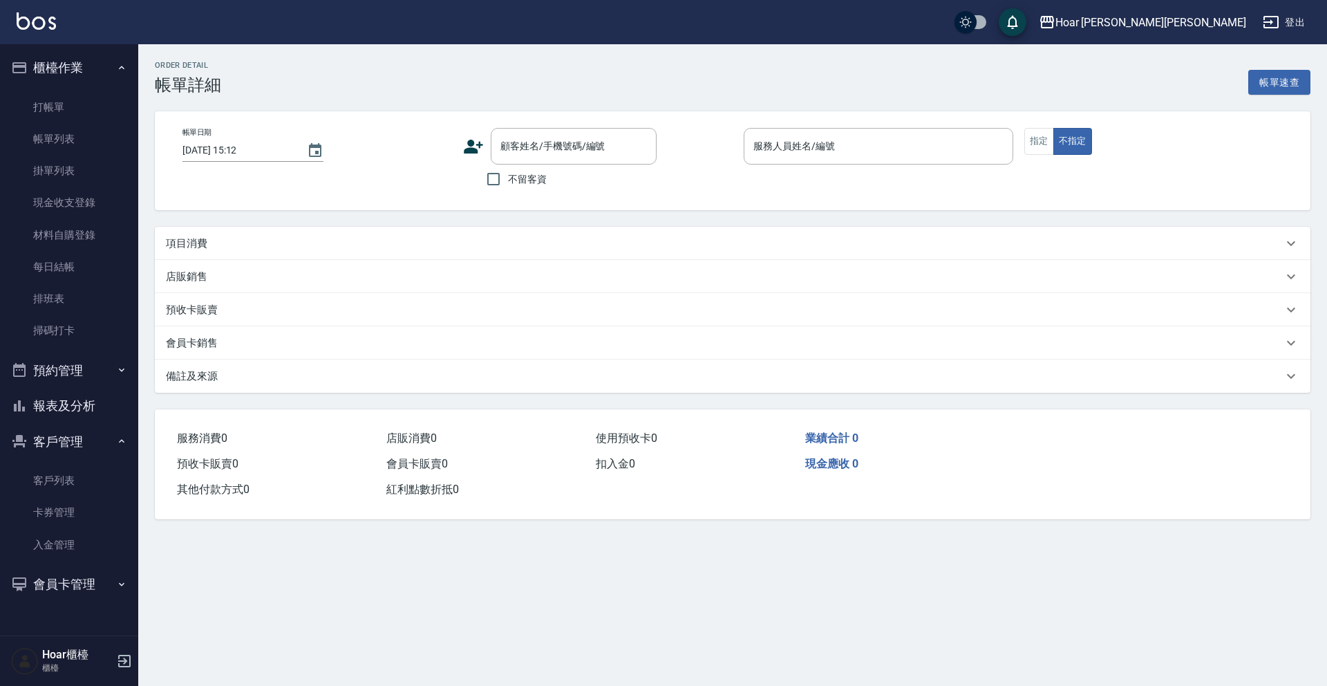
type input "2025/08/30 18:49"
type input "Shami-3"
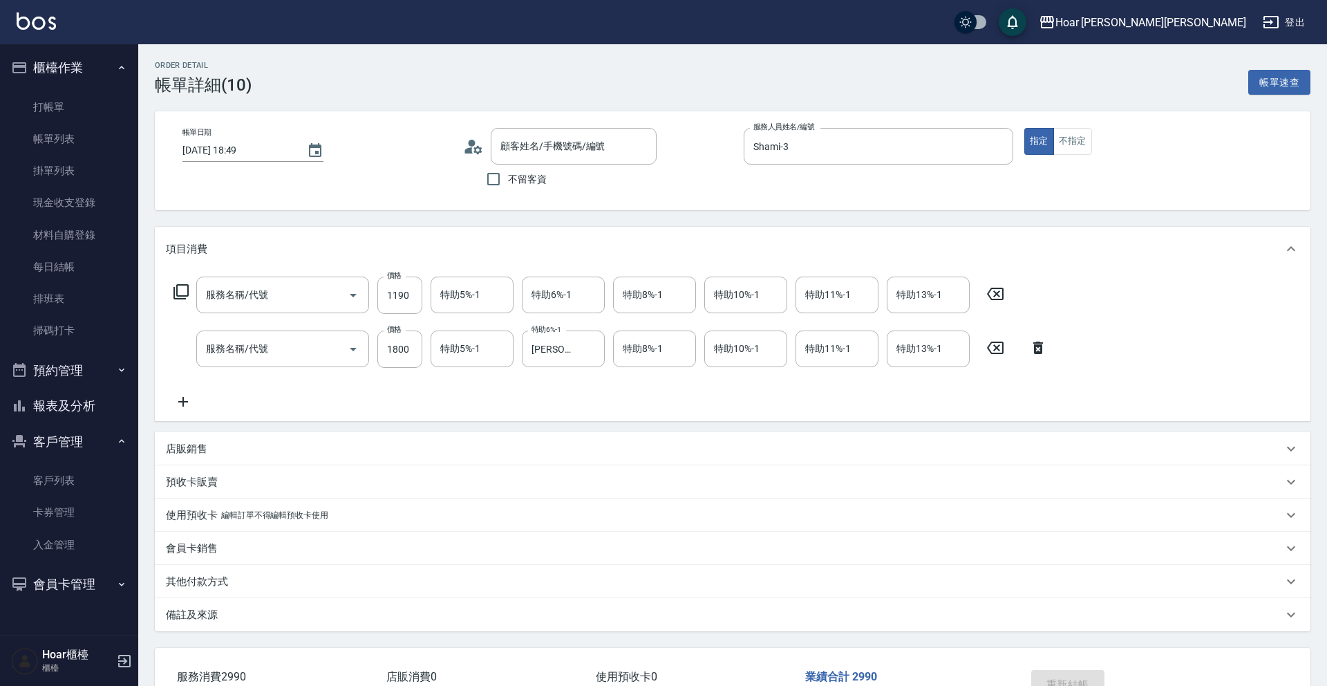
type input "ENIE喚光結構式(609)"
type input "燙髮（直）(302)"
type input "許瑋侖/0912423346/"
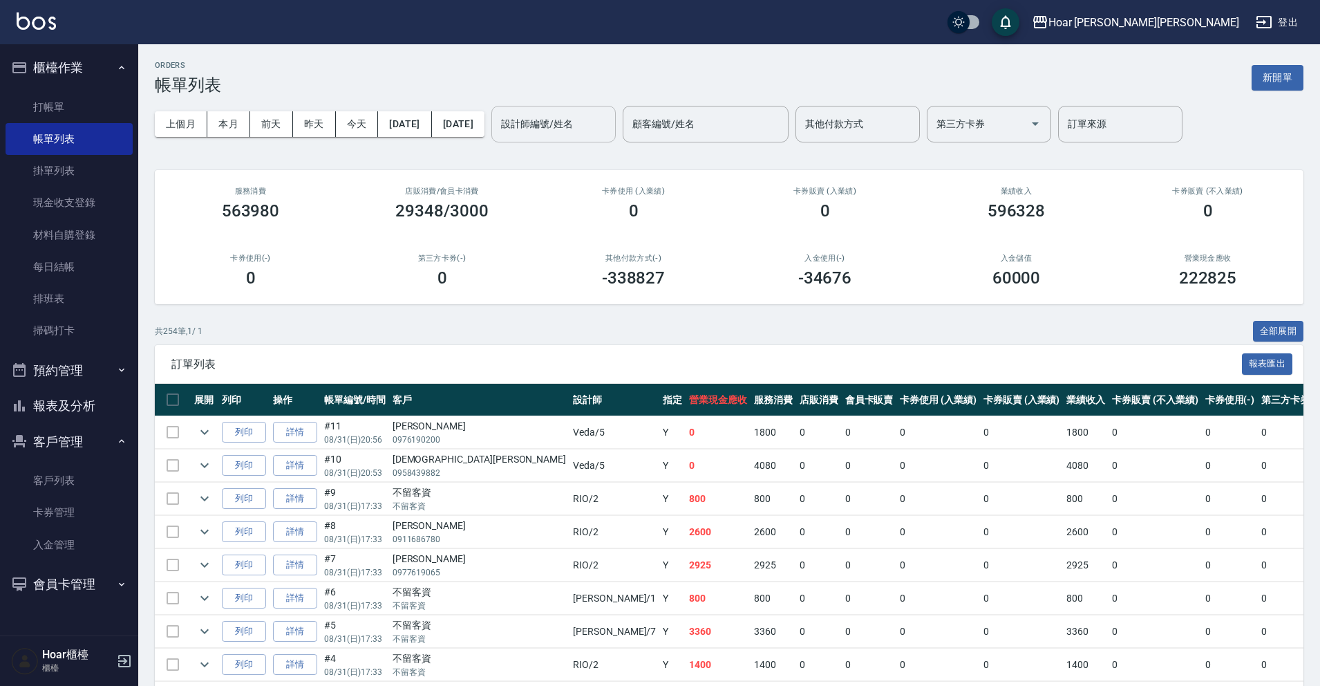
click at [616, 140] on div "設計師編號/姓名" at bounding box center [553, 124] width 124 height 37
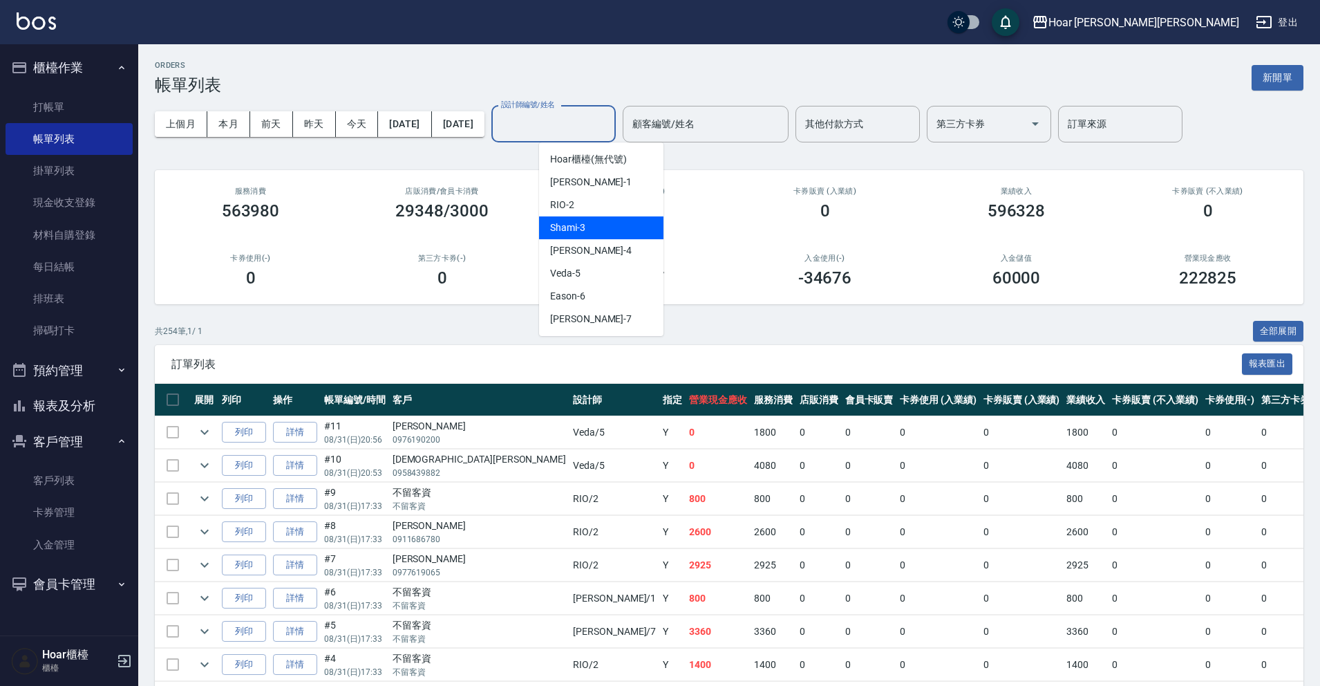
click at [587, 231] on div "Shami -3" at bounding box center [601, 227] width 124 height 23
type input "Shami-3"
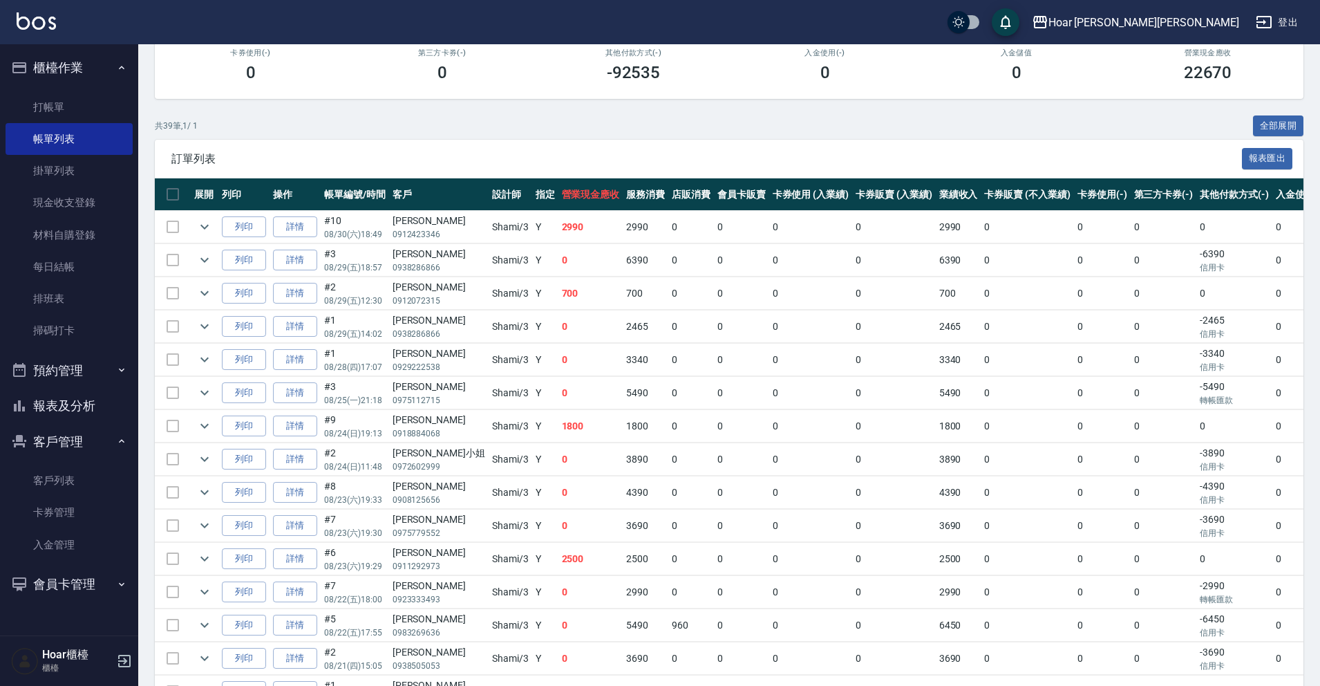
scroll to position [0, 1]
click at [290, 320] on link "詳情" at bounding box center [294, 326] width 44 height 21
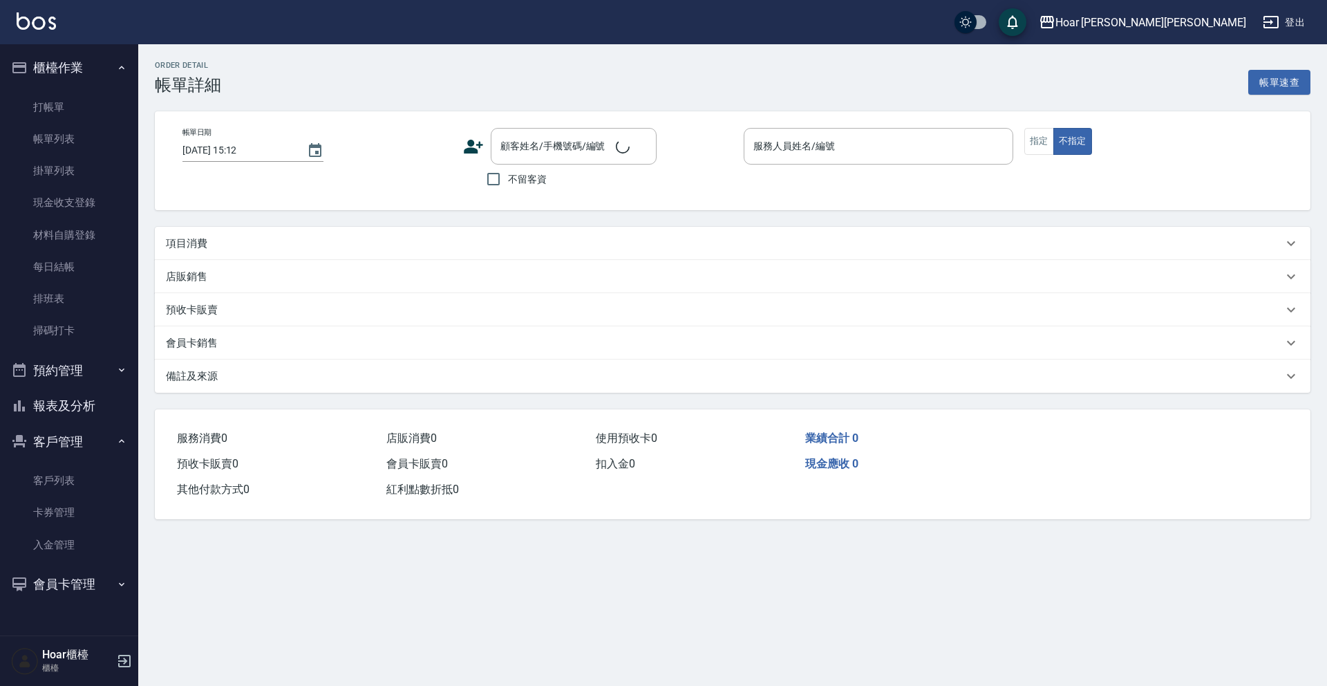
type input "2025/08/29 14:02"
type input "Shami-3"
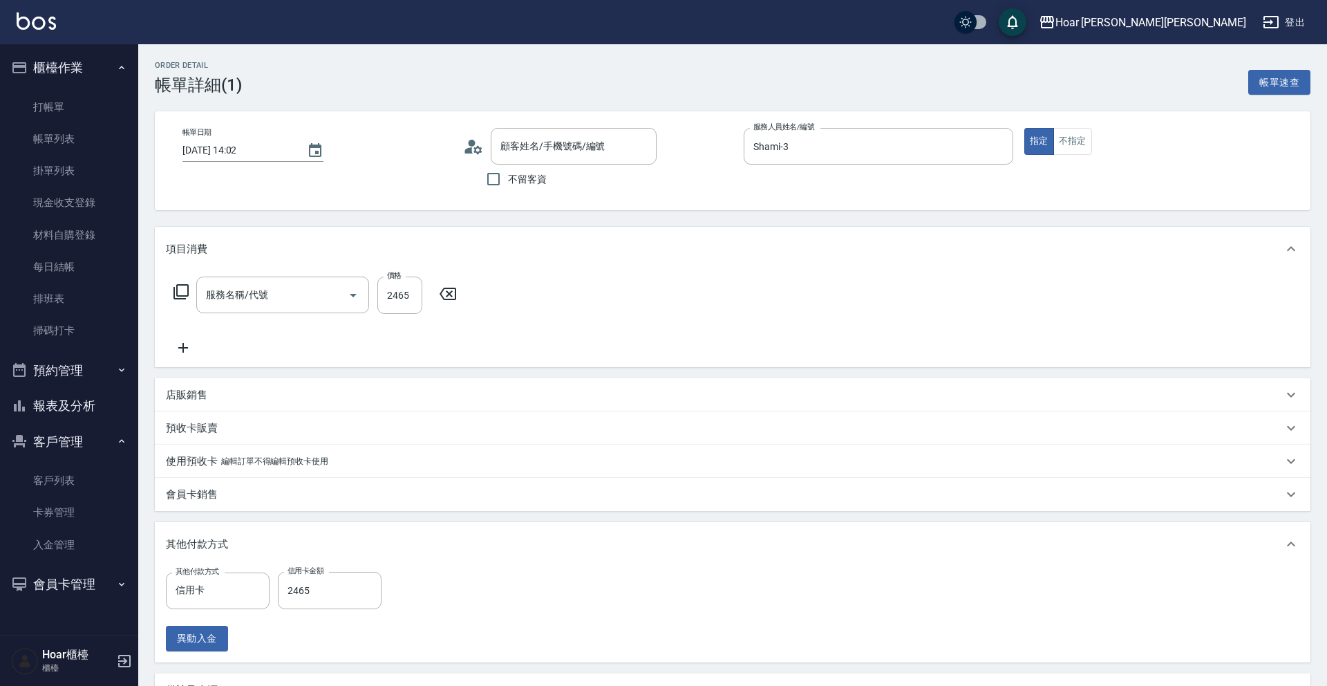
type input "彥婷/0938286866/"
type input "京喚羽M(602)"
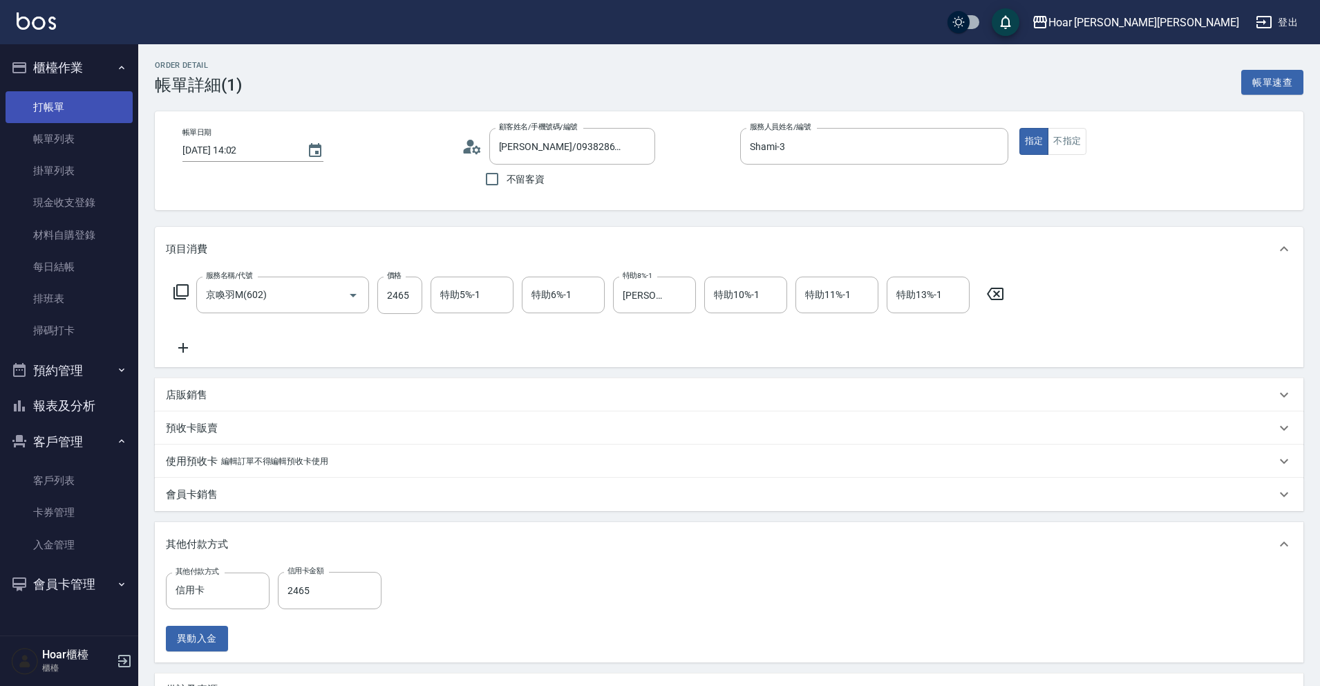
click at [60, 113] on link "打帳單" at bounding box center [69, 107] width 127 height 32
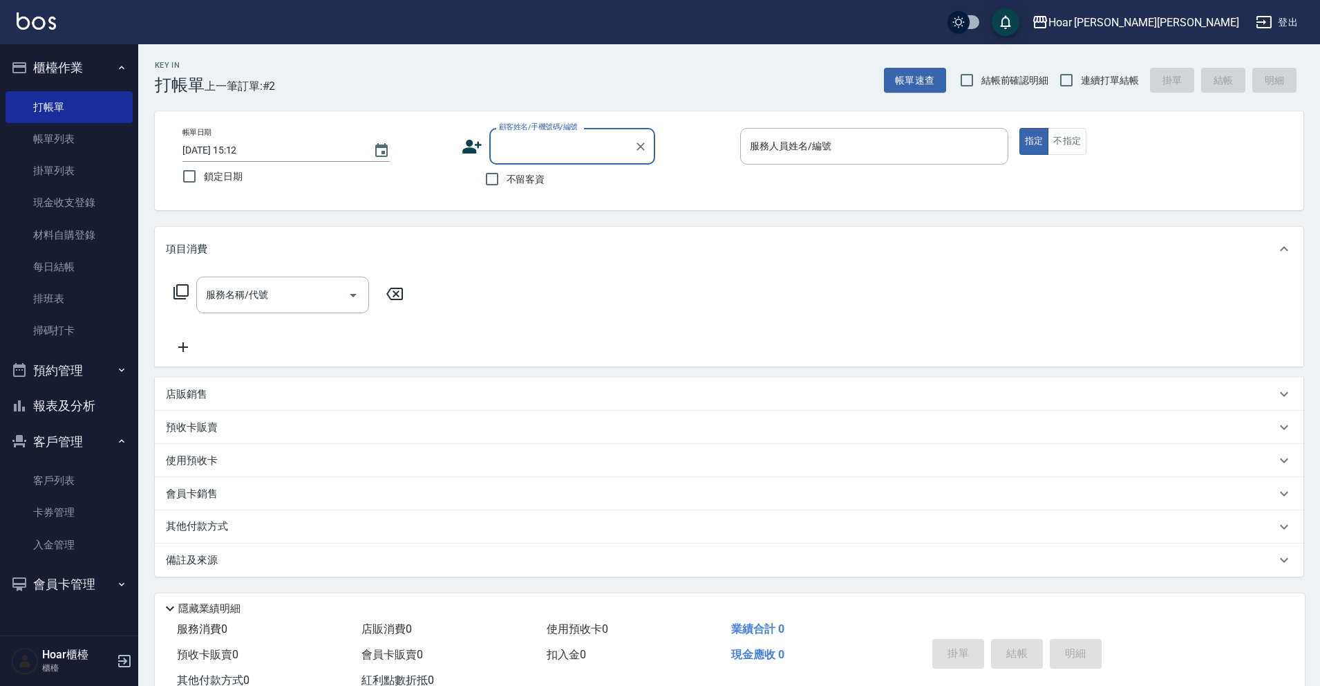
scroll to position [1, 0]
